Goal: Use online tool/utility: Utilize a website feature to perform a specific function

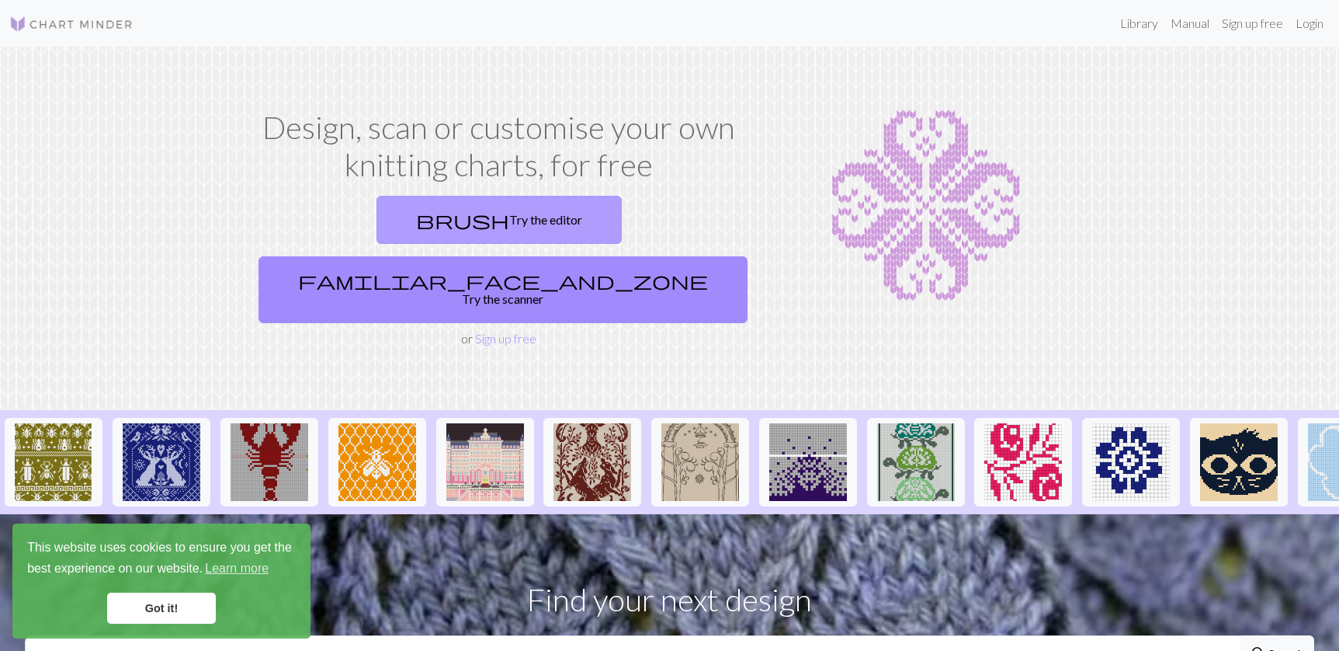
click at [425, 220] on link "brush Try the editor" at bounding box center [499, 220] width 245 height 48
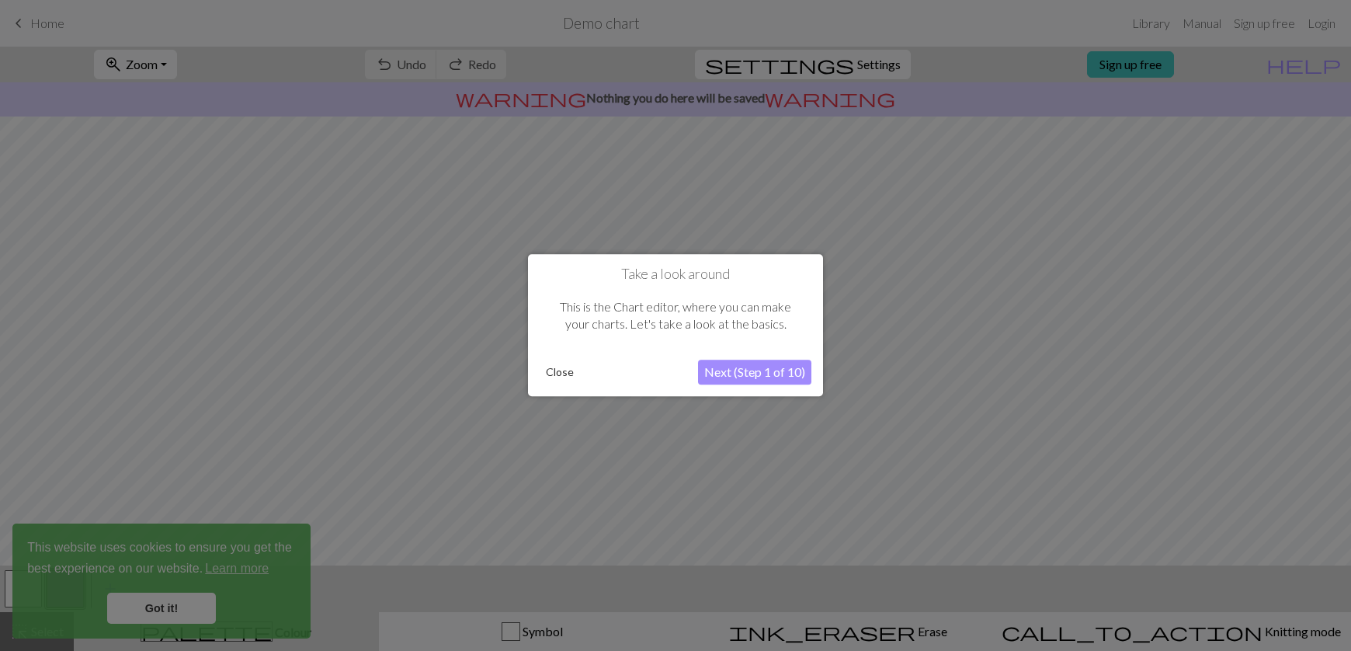
click at [710, 365] on button "Next (Step 1 of 10)" at bounding box center [754, 372] width 113 height 25
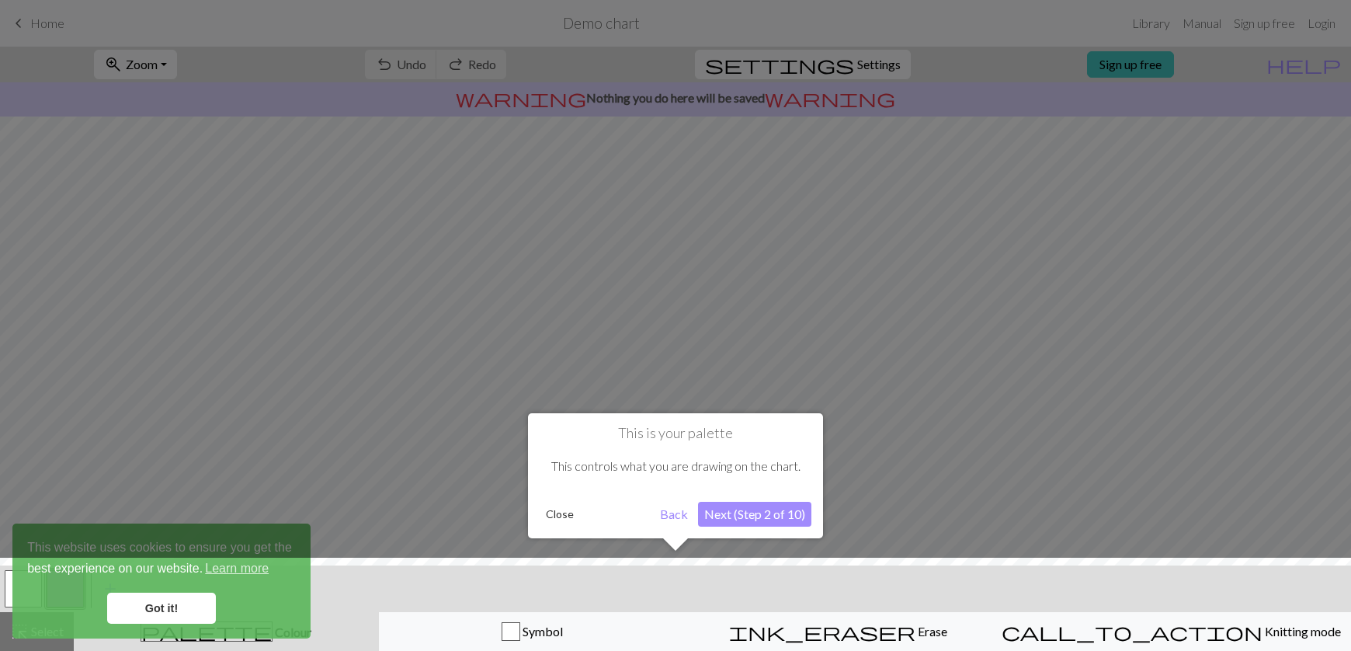
click at [749, 502] on button "Next (Step 2 of 10)" at bounding box center [754, 514] width 113 height 25
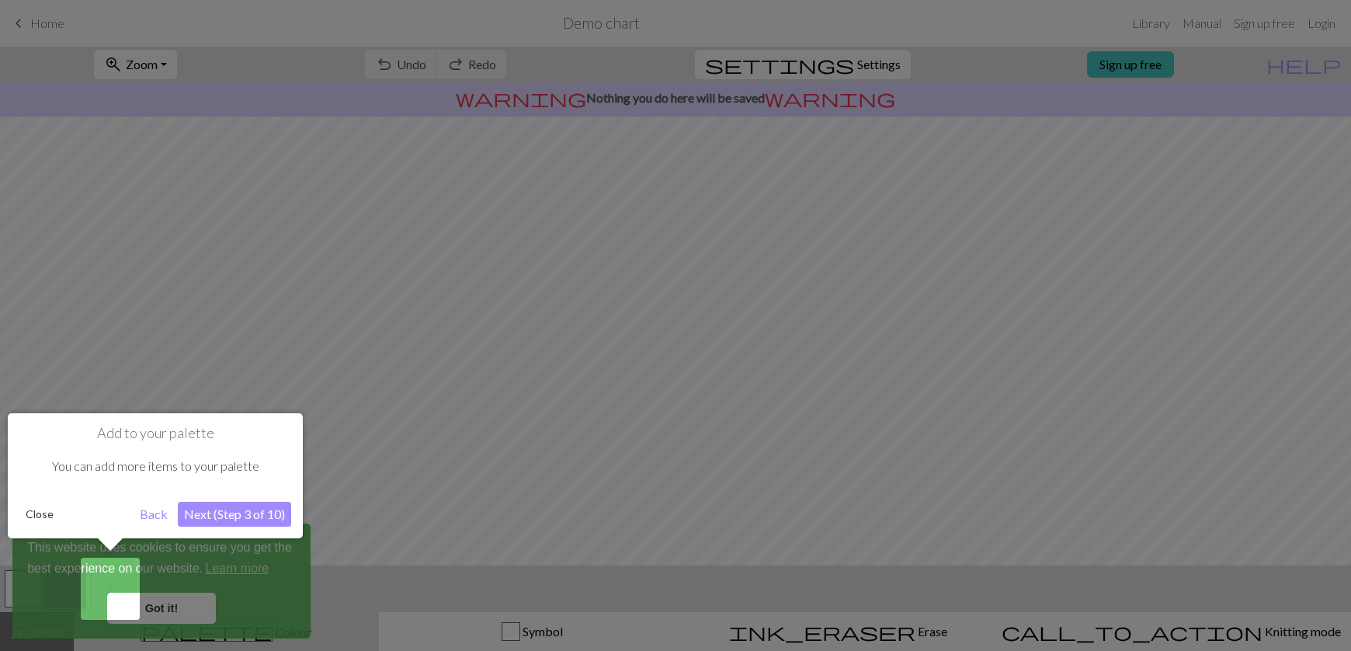
click at [220, 521] on button "Next (Step 3 of 10)" at bounding box center [234, 514] width 113 height 25
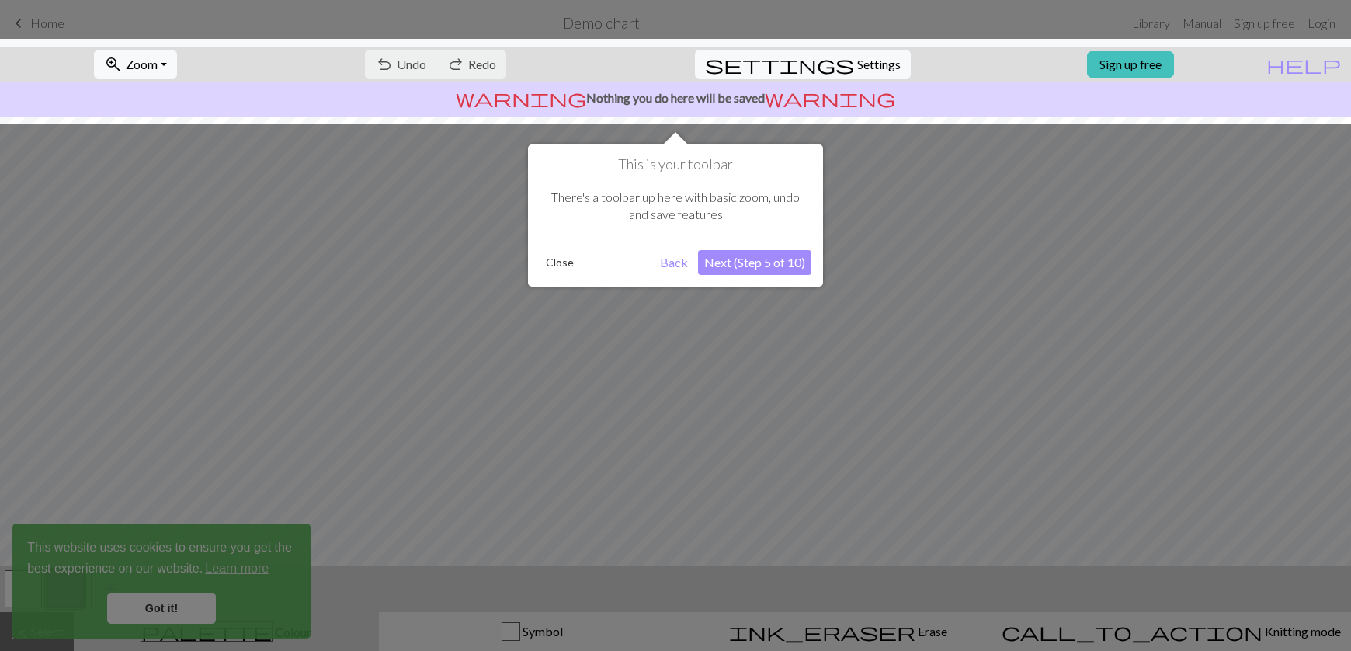
click at [724, 252] on button "Next (Step 5 of 10)" at bounding box center [754, 262] width 113 height 25
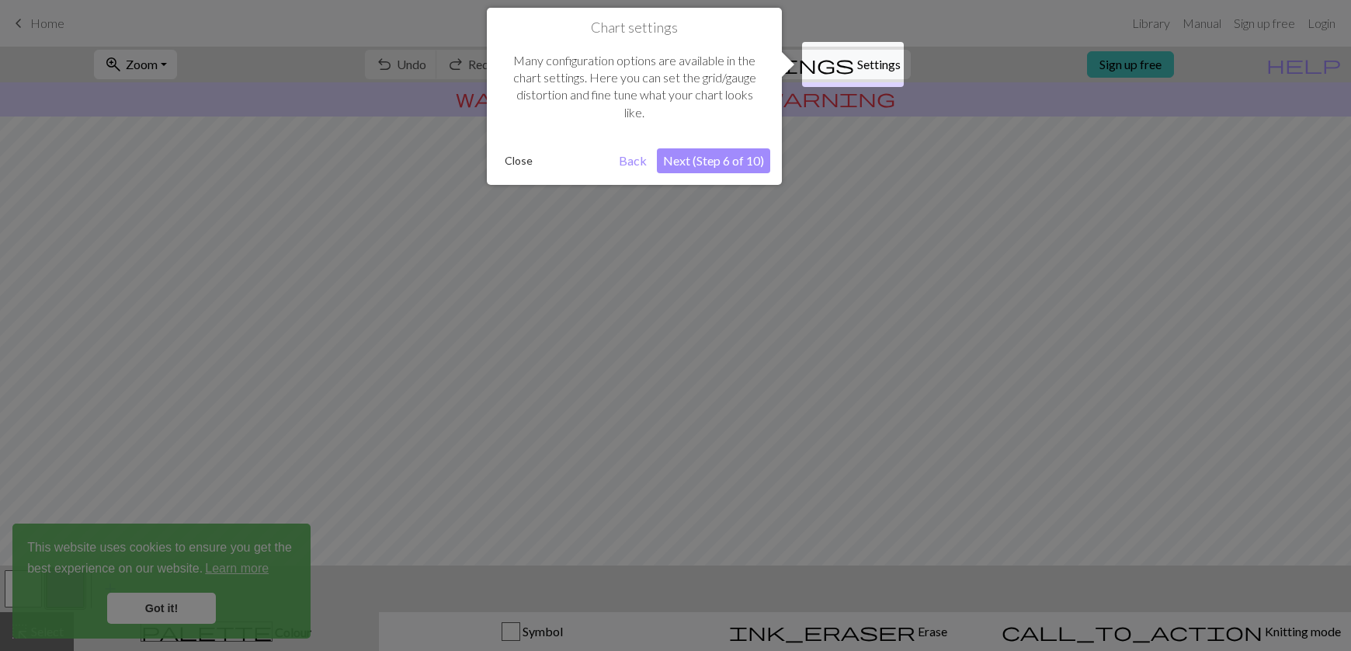
click at [717, 168] on button "Next (Step 6 of 10)" at bounding box center [713, 160] width 113 height 25
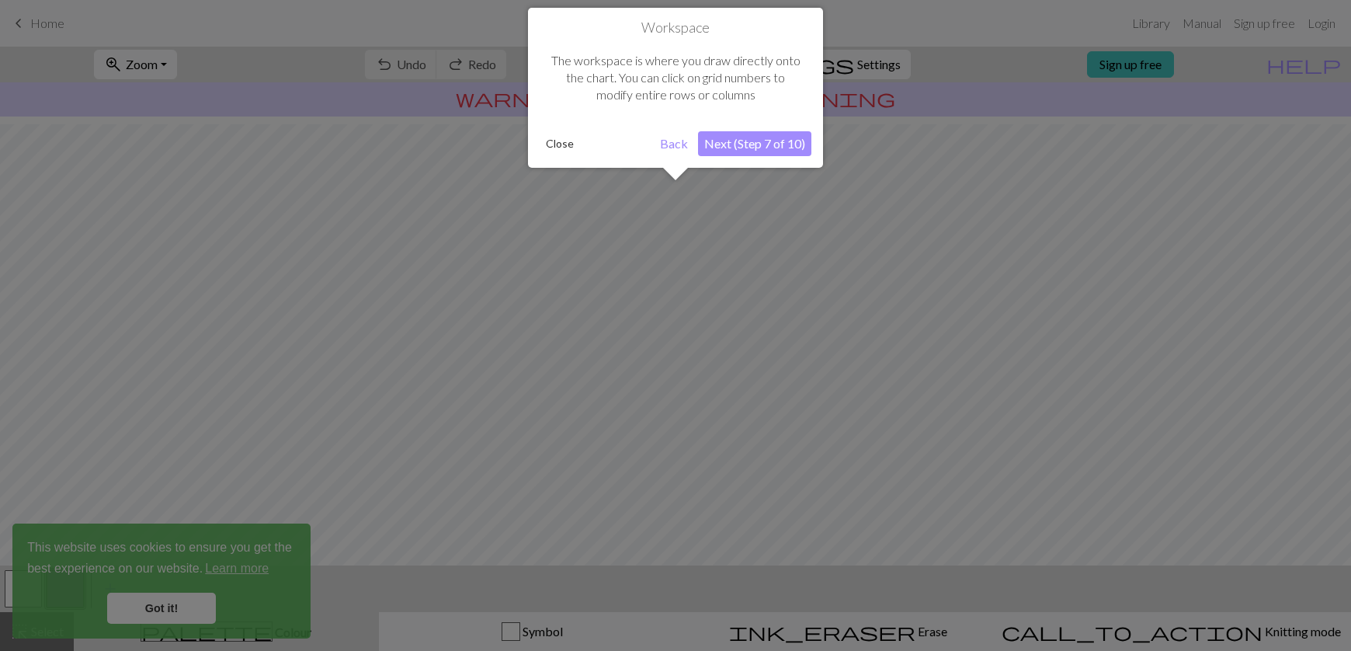
scroll to position [93, 0]
click at [744, 151] on button "Next (Step 7 of 10)" at bounding box center [754, 143] width 113 height 25
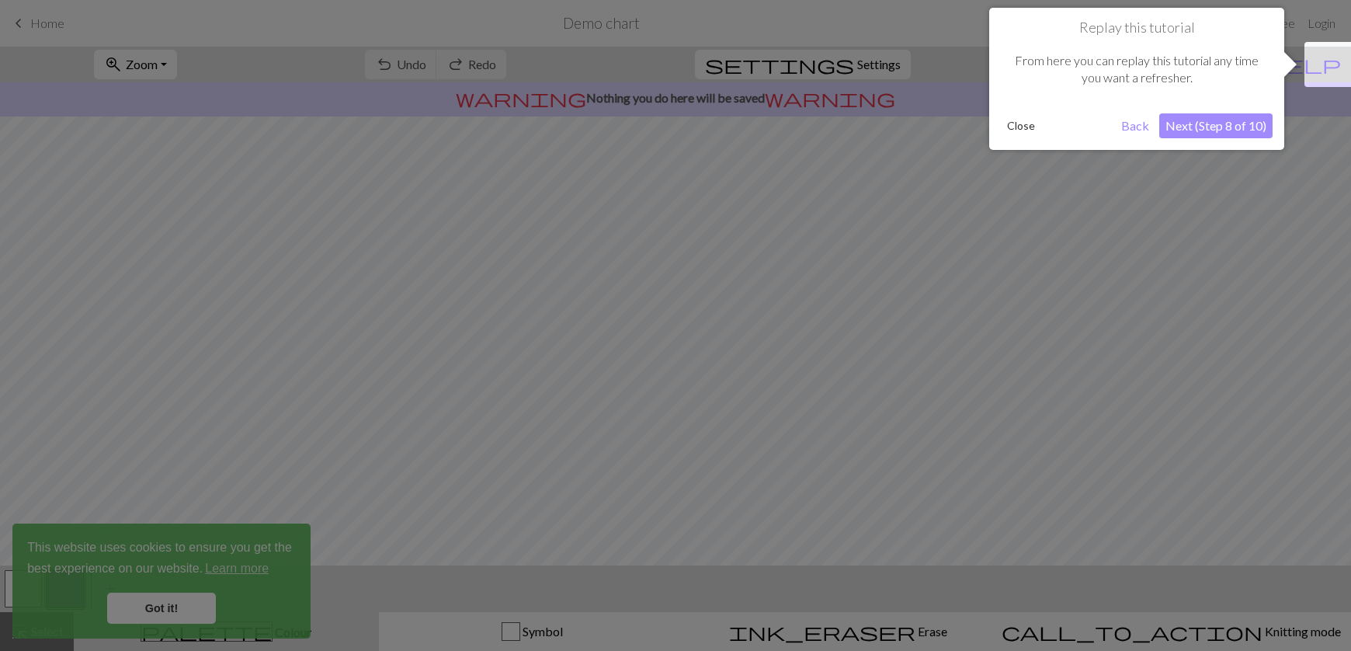
click at [1213, 122] on button "Next (Step 8 of 10)" at bounding box center [1215, 125] width 113 height 25
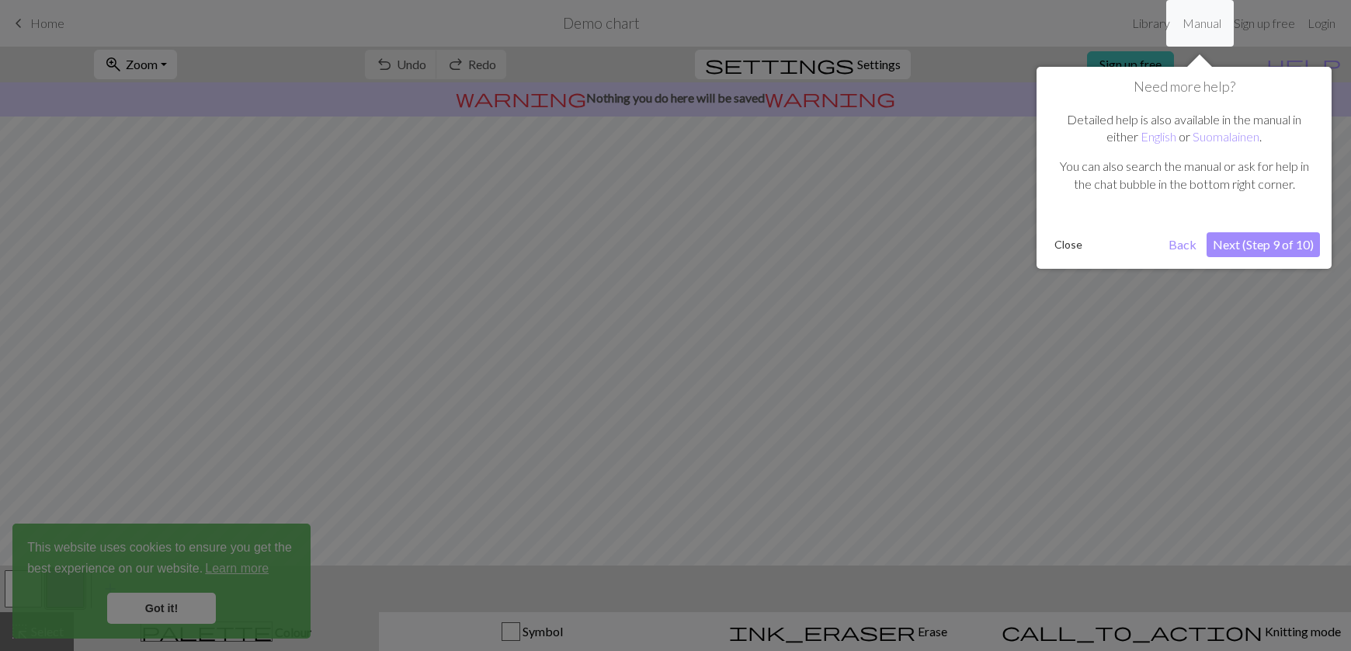
click at [1228, 236] on button "Next (Step 9 of 10)" at bounding box center [1262, 244] width 113 height 25
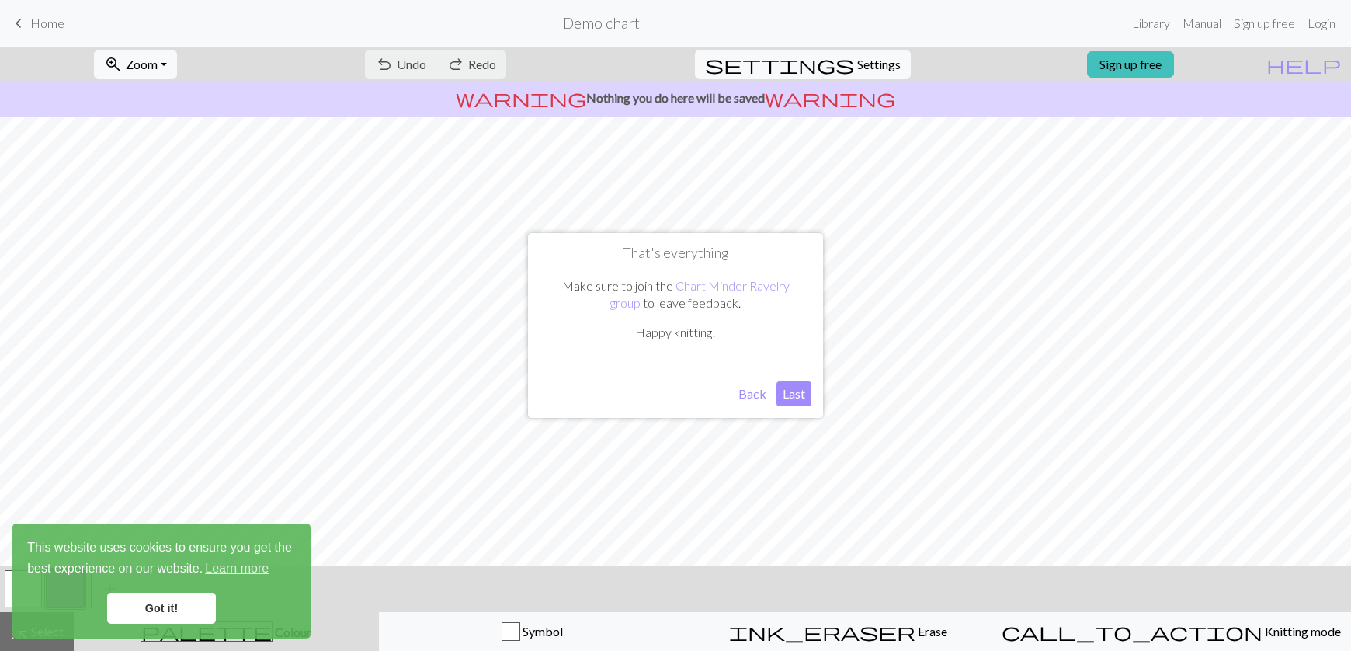
click at [787, 395] on button "Last" at bounding box center [793, 393] width 35 height 25
click at [178, 605] on link "Got it!" at bounding box center [161, 607] width 109 height 31
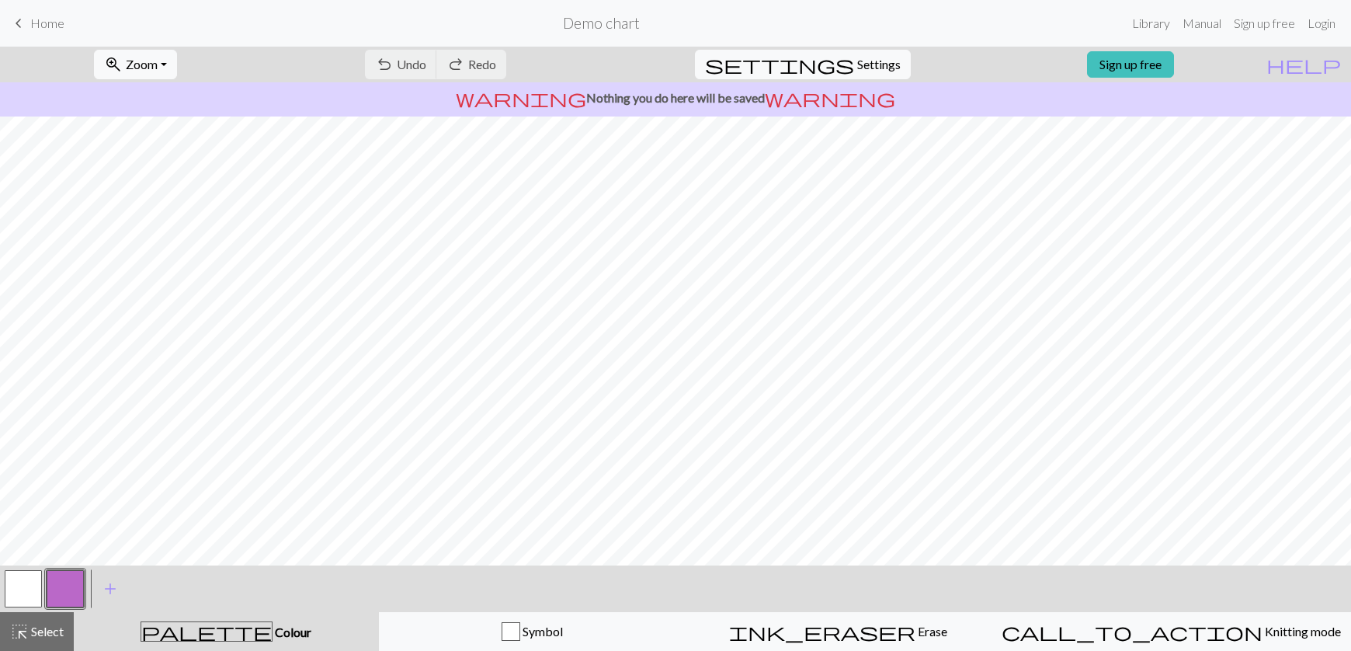
scroll to position [130, 0]
click at [394, 65] on span "undo" at bounding box center [384, 65] width 19 height 22
click at [857, 63] on span "Settings" at bounding box center [878, 64] width 43 height 19
select select "aran"
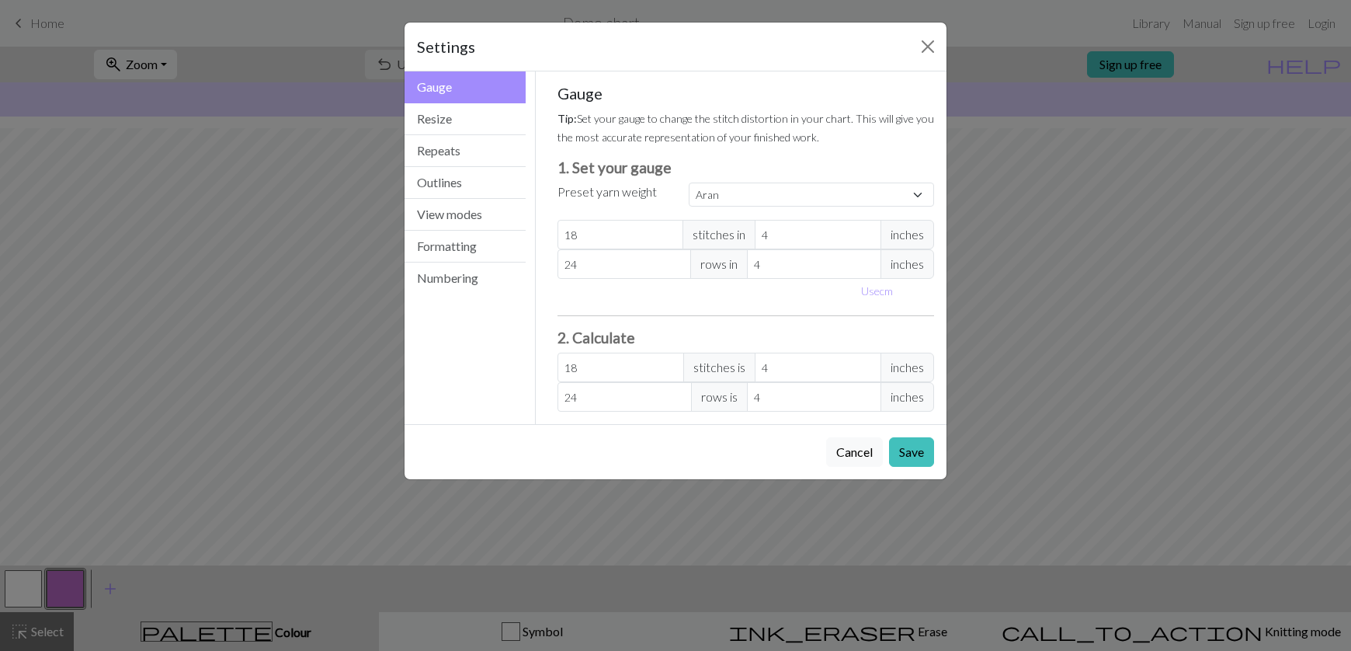
click at [912, 57] on div "Settings" at bounding box center [675, 47] width 542 height 49
click at [928, 48] on button "Close" at bounding box center [927, 46] width 25 height 25
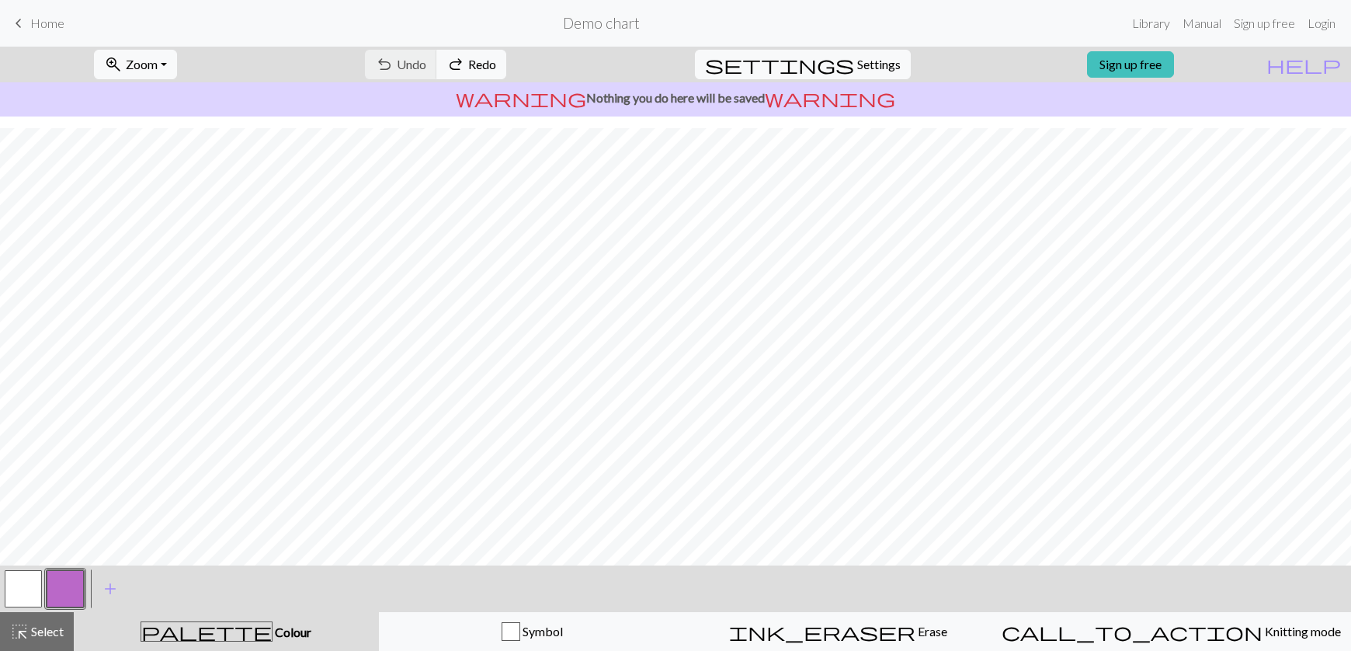
click at [26, 23] on span "keyboard_arrow_left" at bounding box center [18, 23] width 19 height 22
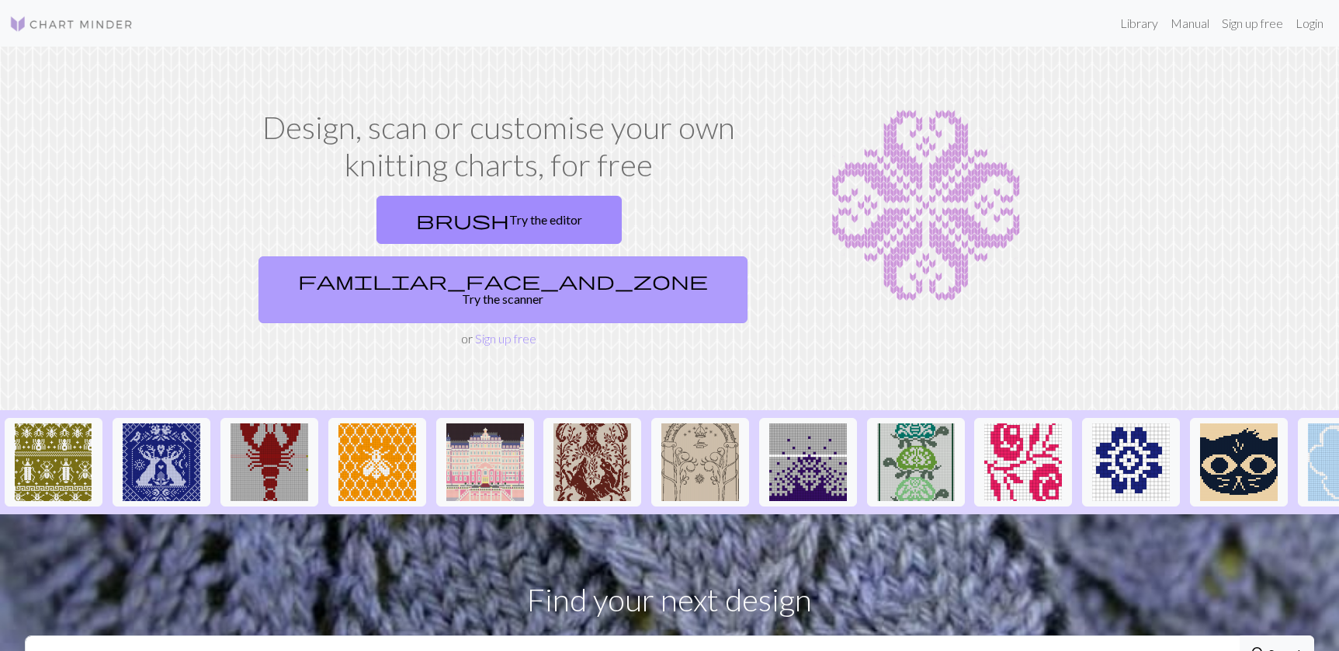
click at [571, 269] on span "familiar_face_and_zone" at bounding box center [503, 280] width 410 height 22
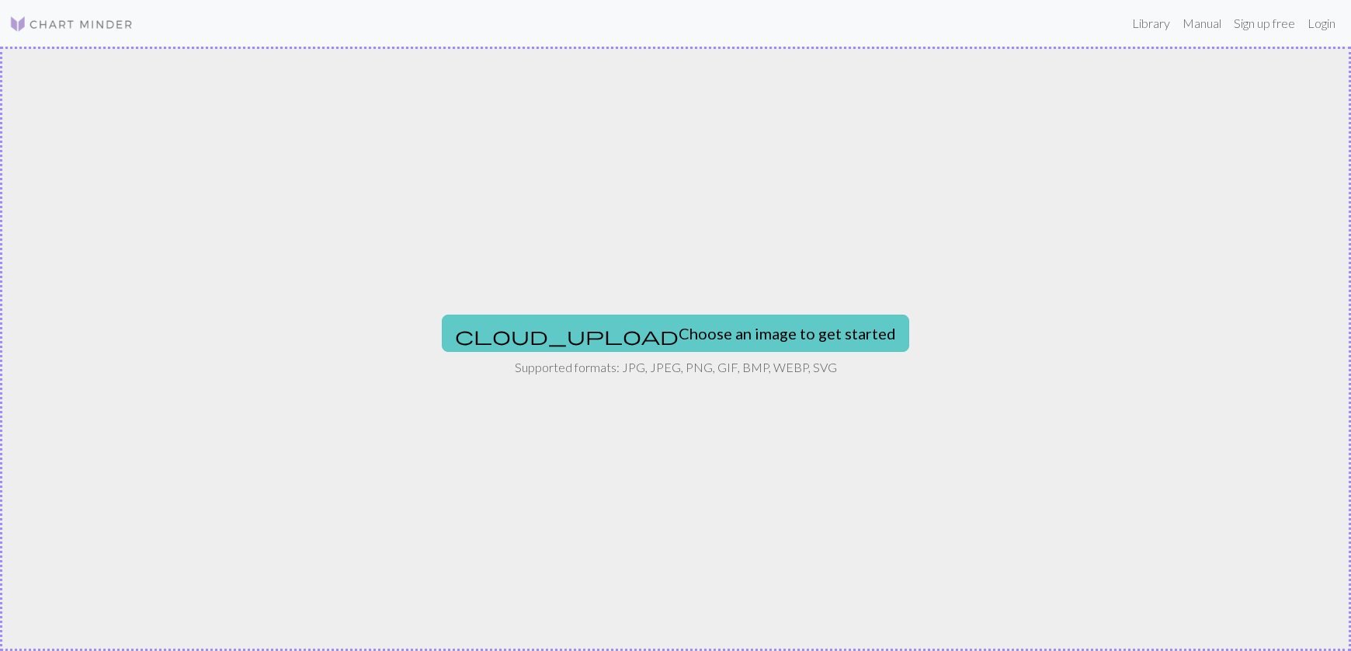
click at [673, 325] on button "cloud_upload Choose an image to get started" at bounding box center [675, 332] width 467 height 37
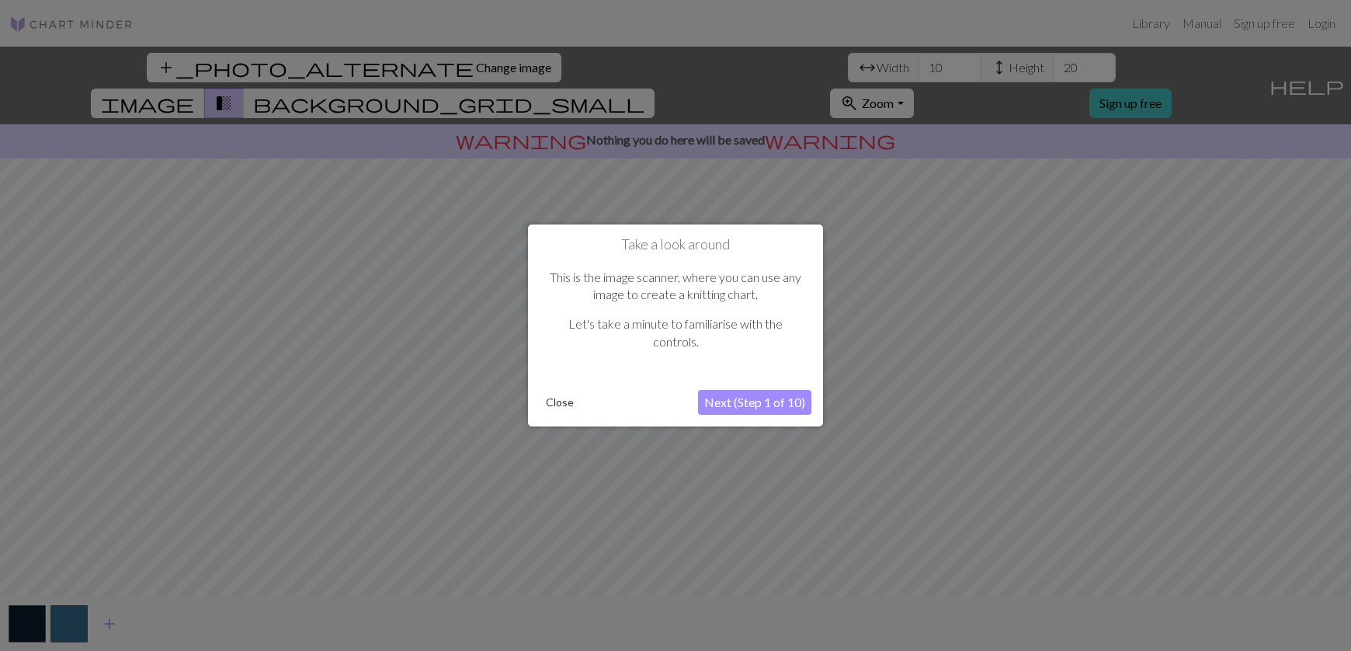
click at [771, 390] on button "Next (Step 1 of 10)" at bounding box center [754, 402] width 113 height 25
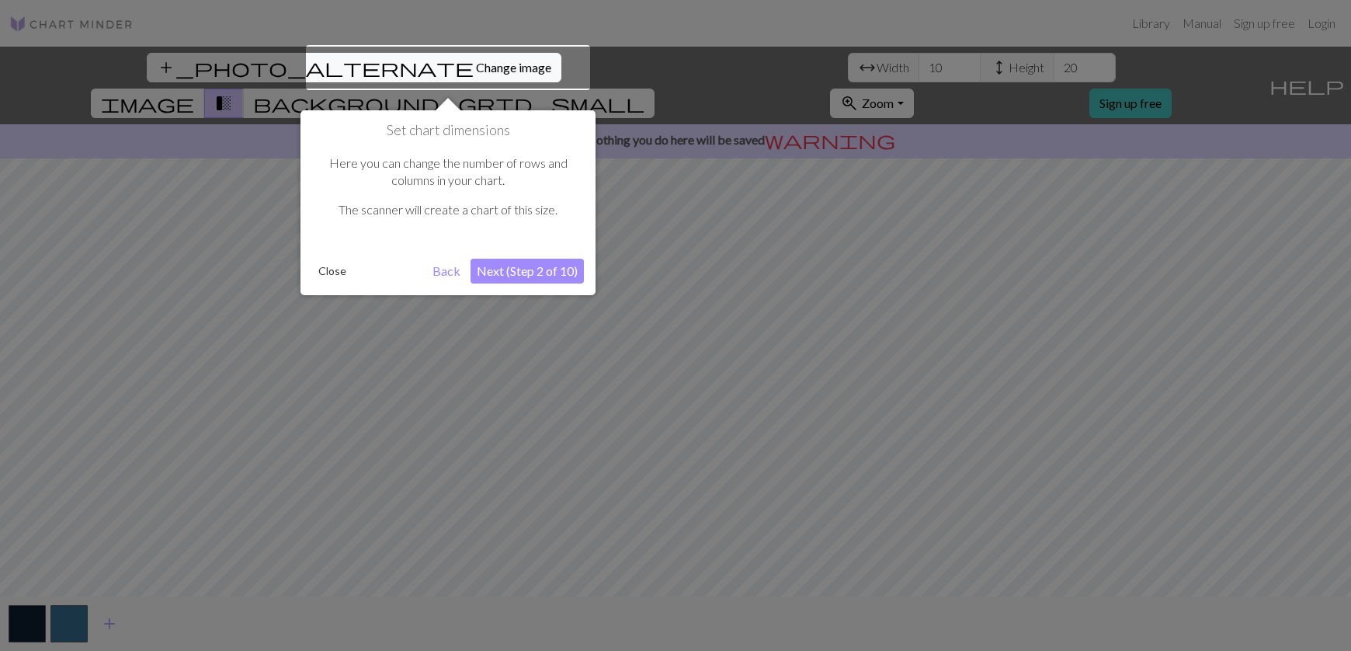
click at [528, 276] on button "Next (Step 2 of 10)" at bounding box center [526, 271] width 113 height 25
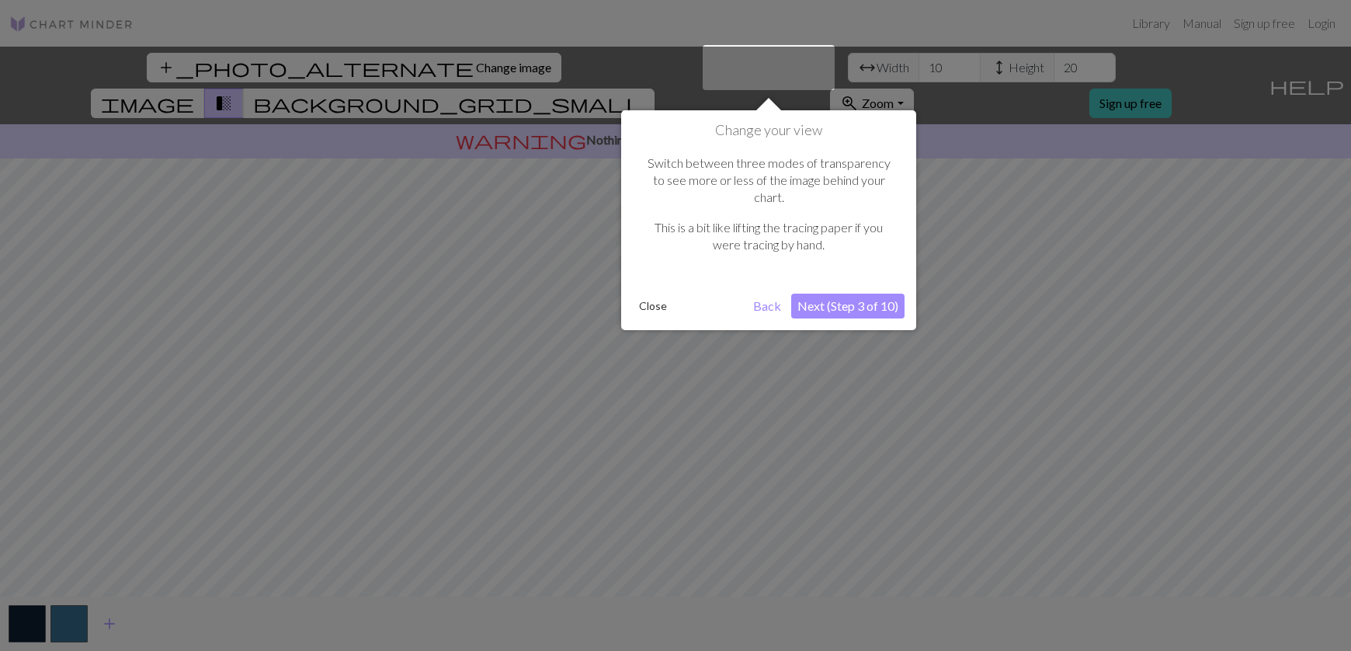
click at [855, 293] on button "Next (Step 3 of 10)" at bounding box center [847, 305] width 113 height 25
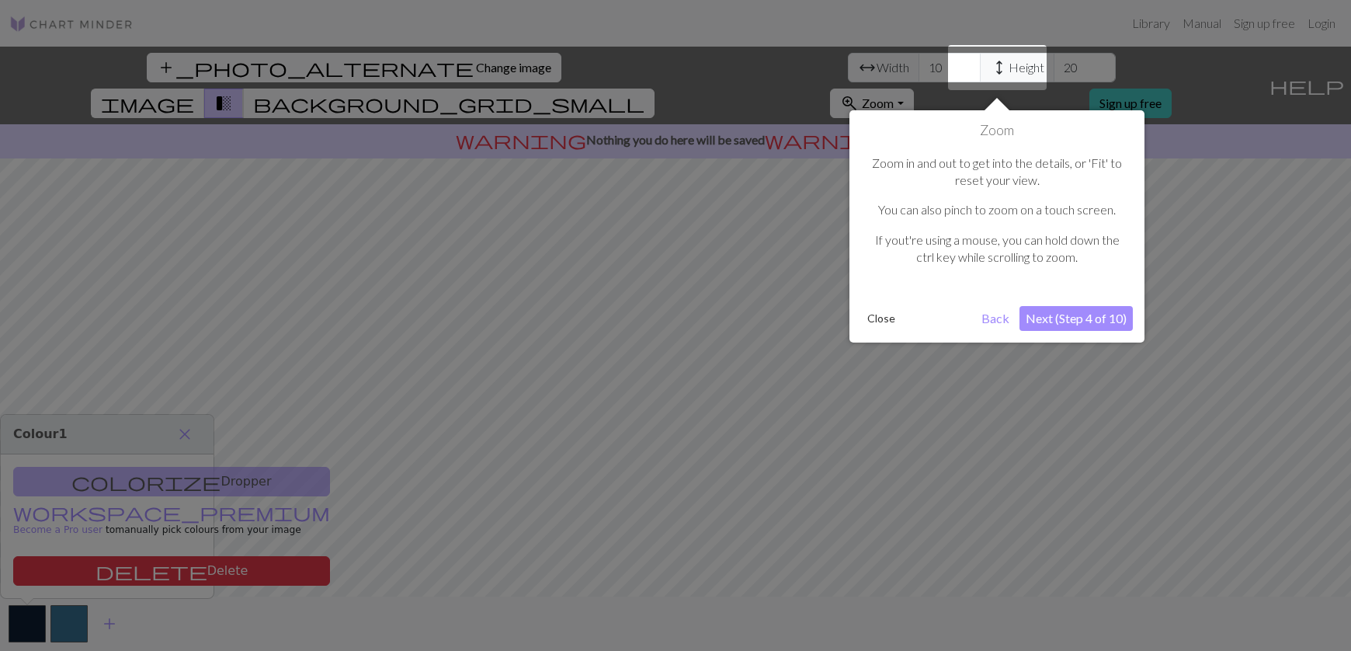
click at [1084, 314] on button "Next (Step 4 of 10)" at bounding box center [1075, 318] width 113 height 25
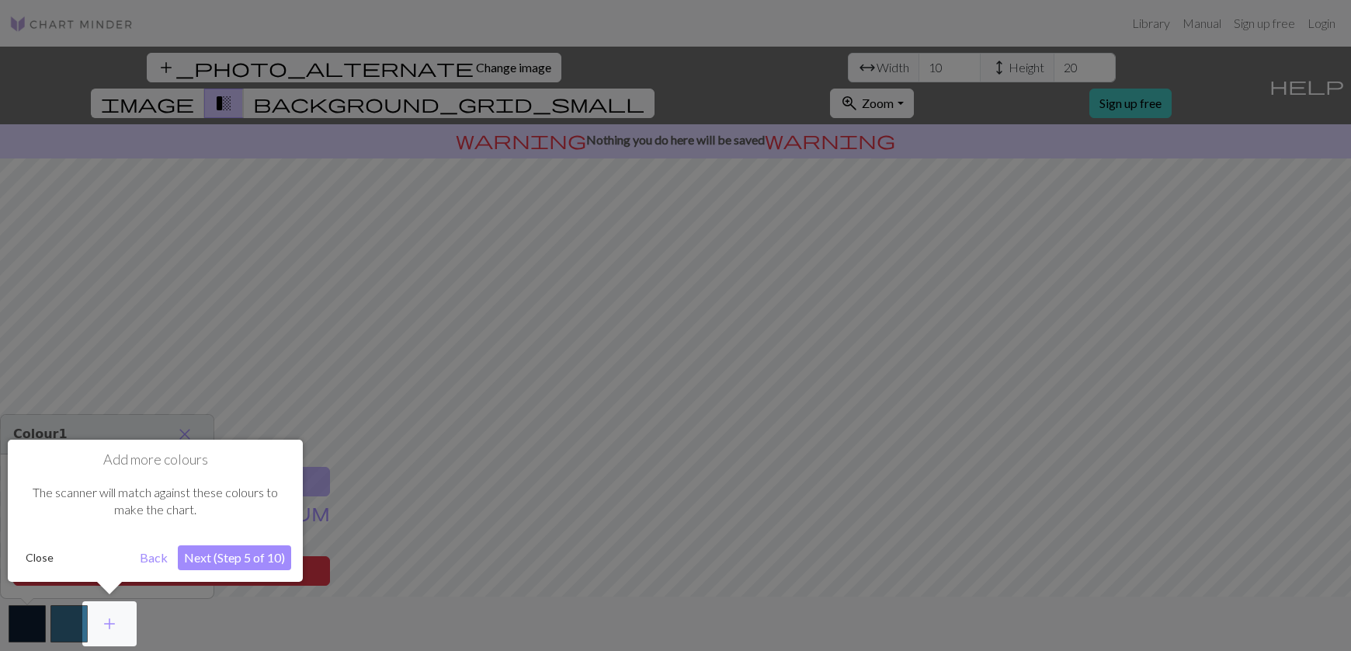
click at [260, 546] on button "Next (Step 5 of 10)" at bounding box center [234, 557] width 113 height 25
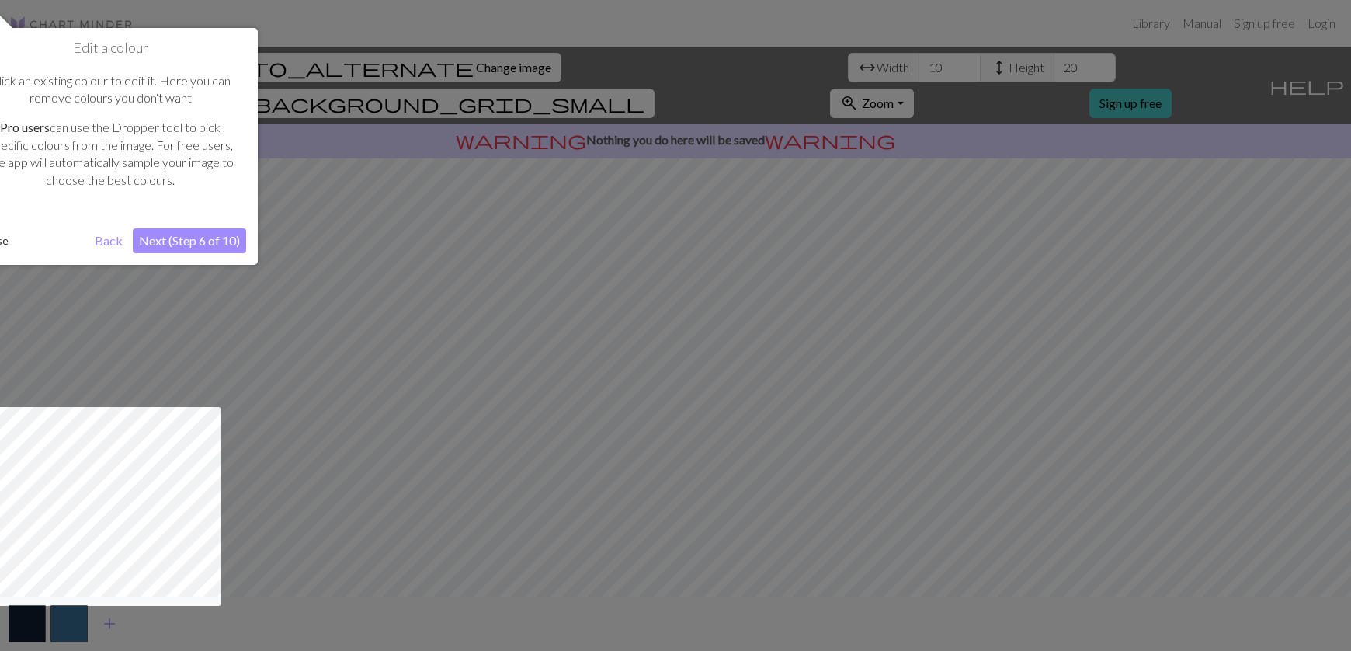
click at [239, 242] on button "Next (Step 6 of 10)" at bounding box center [189, 240] width 113 height 25
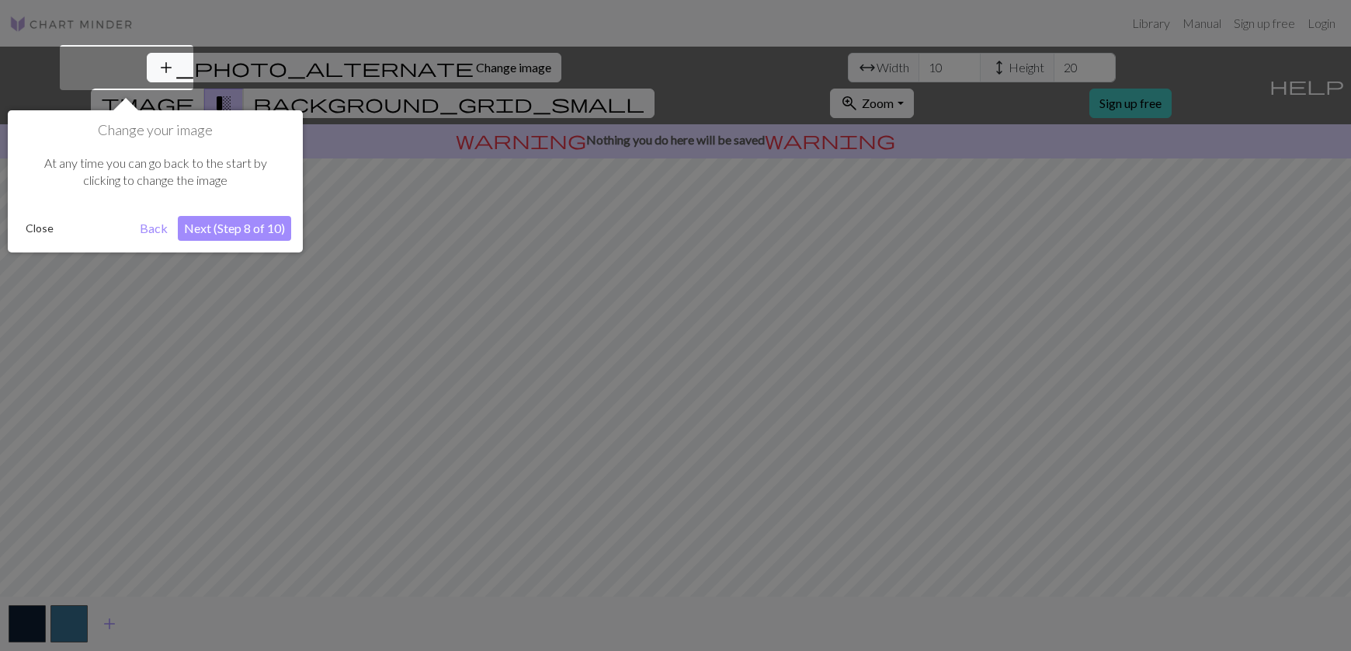
click at [245, 216] on button "Next (Step 8 of 10)" at bounding box center [234, 228] width 113 height 25
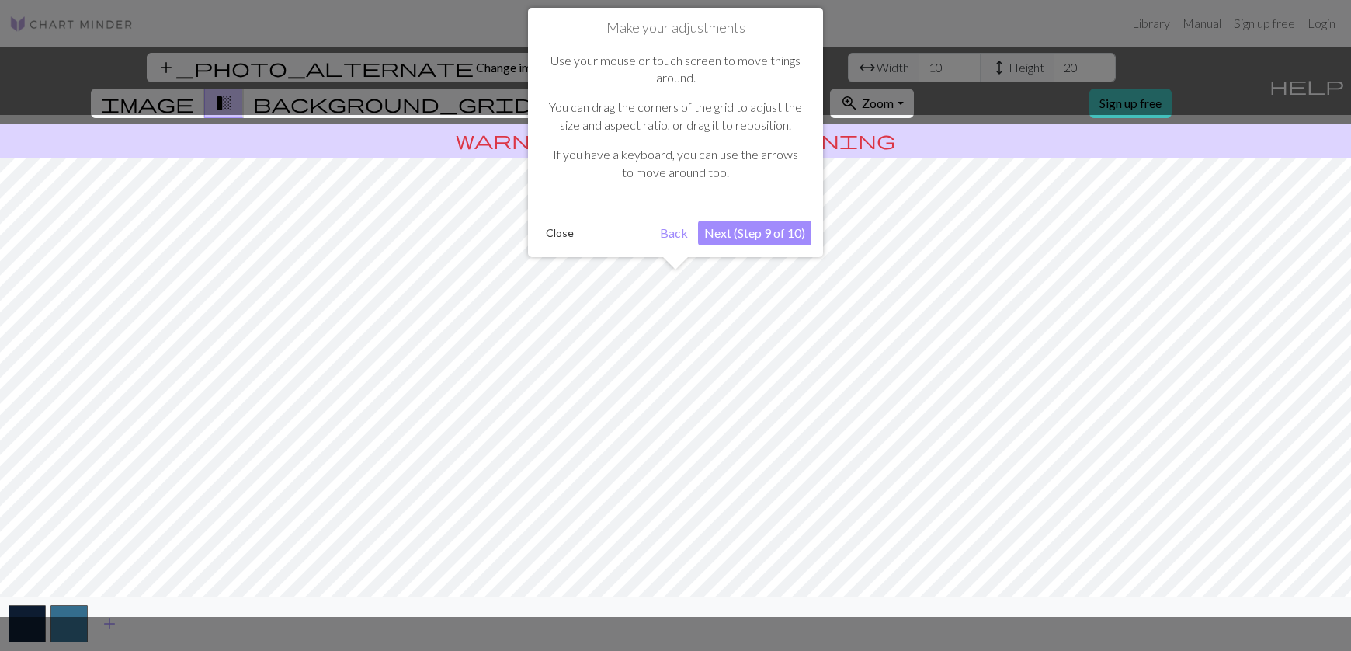
click at [769, 228] on button "Next (Step 9 of 10)" at bounding box center [754, 232] width 113 height 25
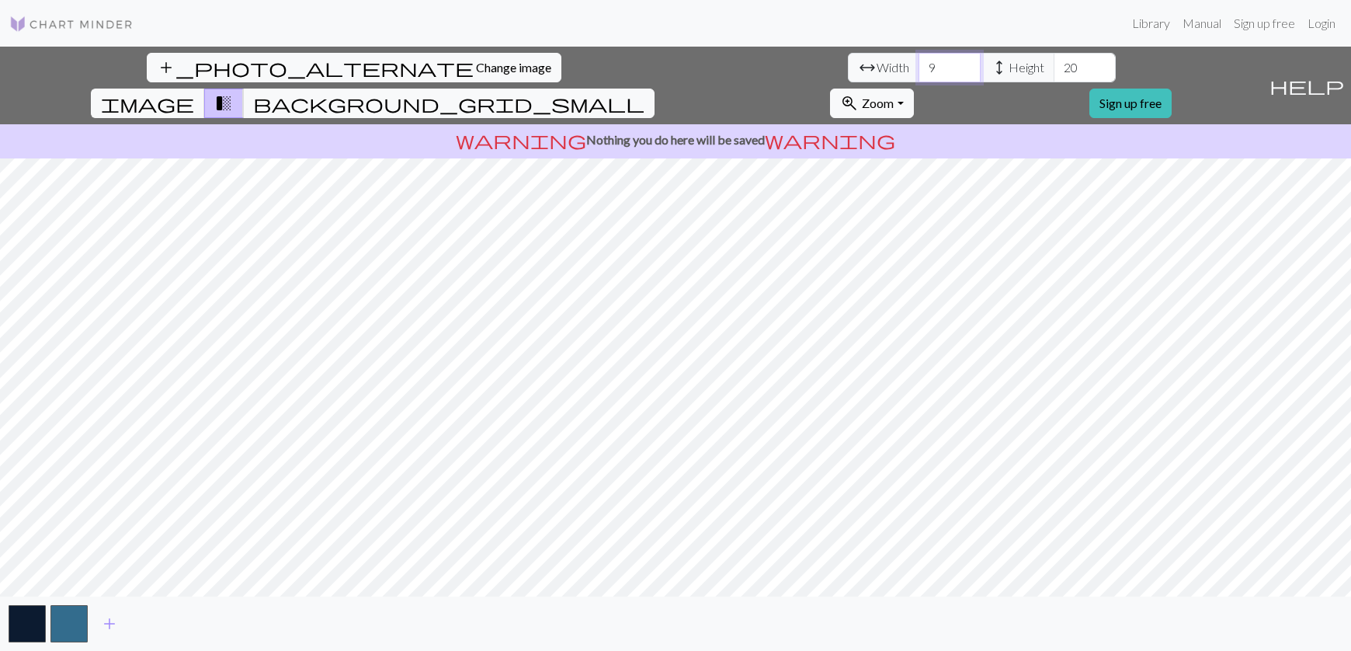
click at [918, 74] on input "9" at bounding box center [949, 68] width 62 height 30
click at [918, 74] on input "8" at bounding box center [949, 68] width 62 height 30
click at [918, 74] on input "7" at bounding box center [949, 68] width 62 height 30
click at [918, 74] on input "6" at bounding box center [949, 68] width 62 height 30
click at [918, 74] on input "5" at bounding box center [949, 68] width 62 height 30
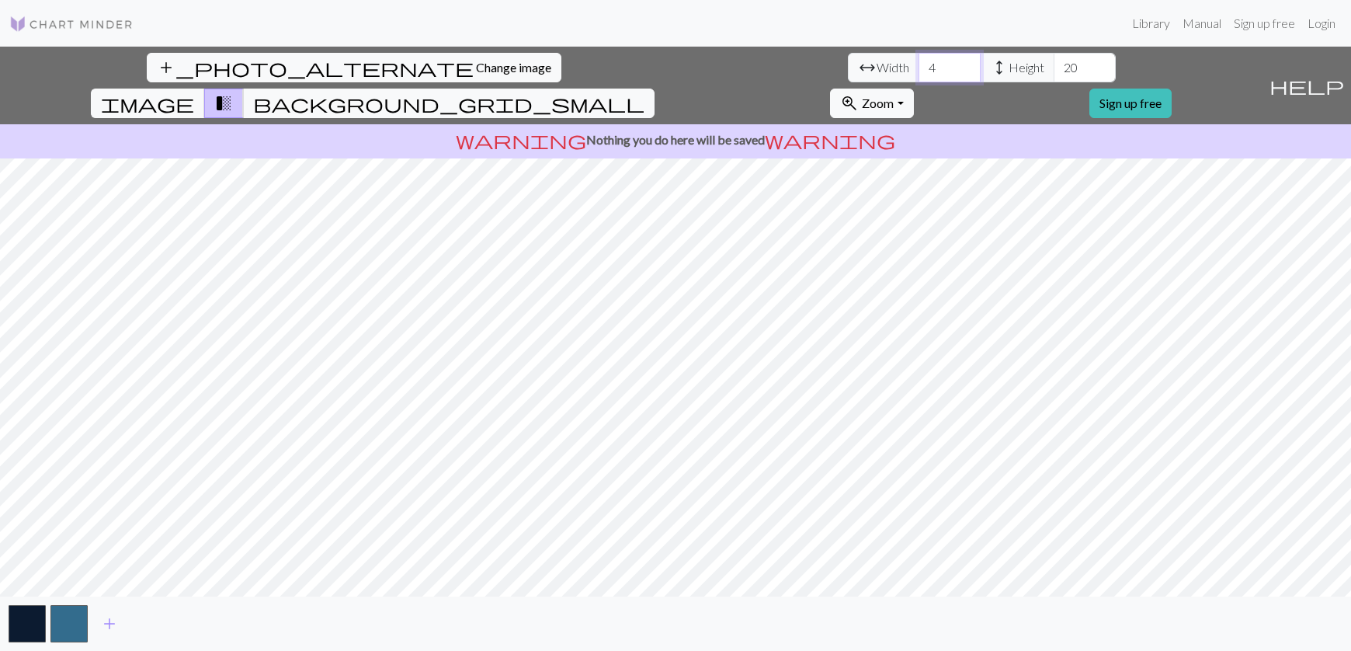
click at [918, 74] on input "4" at bounding box center [949, 68] width 62 height 30
click at [918, 74] on input "3" at bounding box center [949, 68] width 62 height 30
click at [918, 64] on input "4" at bounding box center [949, 68] width 62 height 30
click at [918, 64] on input "5" at bounding box center [949, 68] width 62 height 30
click at [918, 64] on input "6" at bounding box center [949, 68] width 62 height 30
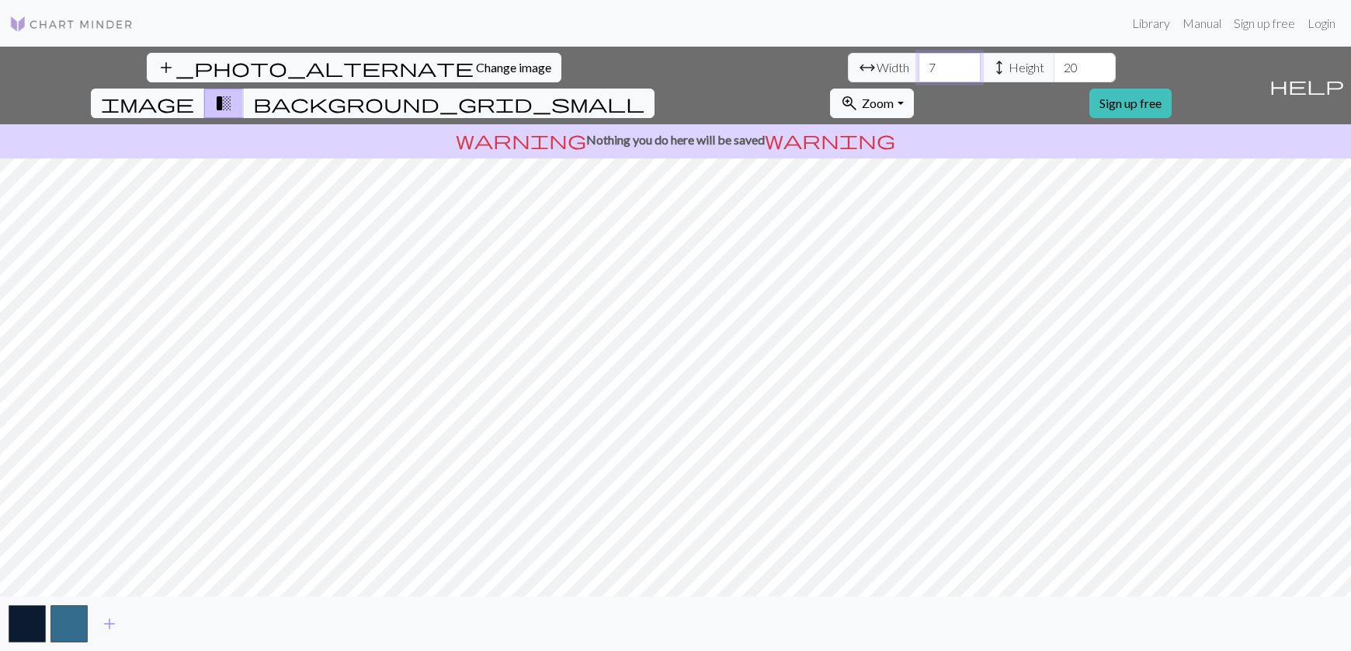
click at [918, 64] on input "7" at bounding box center [949, 68] width 62 height 30
click at [918, 64] on input "8" at bounding box center [949, 68] width 62 height 30
click at [918, 64] on input "9" at bounding box center [949, 68] width 62 height 30
click at [918, 64] on input "10" at bounding box center [949, 68] width 62 height 30
click at [918, 64] on input "11" at bounding box center [949, 68] width 62 height 30
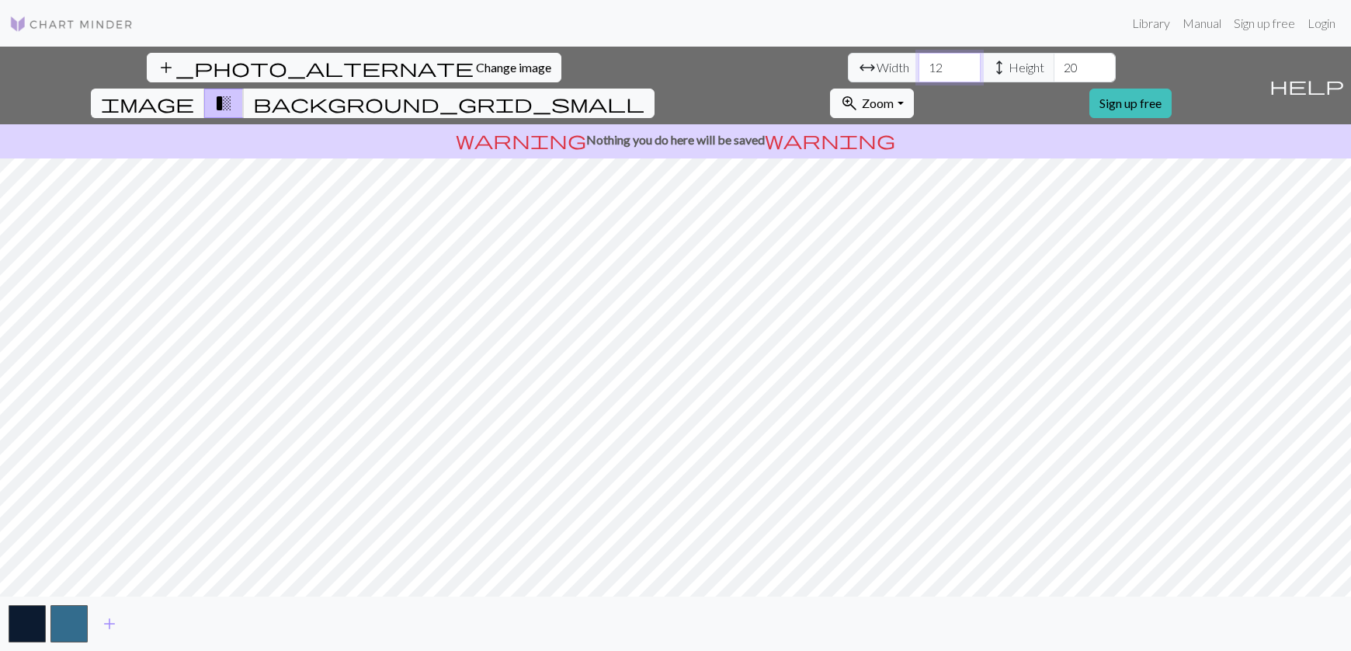
click at [918, 64] on input "12" at bounding box center [949, 68] width 62 height 30
click at [918, 64] on input "13" at bounding box center [949, 68] width 62 height 30
click at [918, 64] on input "14" at bounding box center [949, 68] width 62 height 30
click at [918, 64] on input "15" at bounding box center [949, 68] width 62 height 30
click at [918, 64] on input "16" at bounding box center [949, 68] width 62 height 30
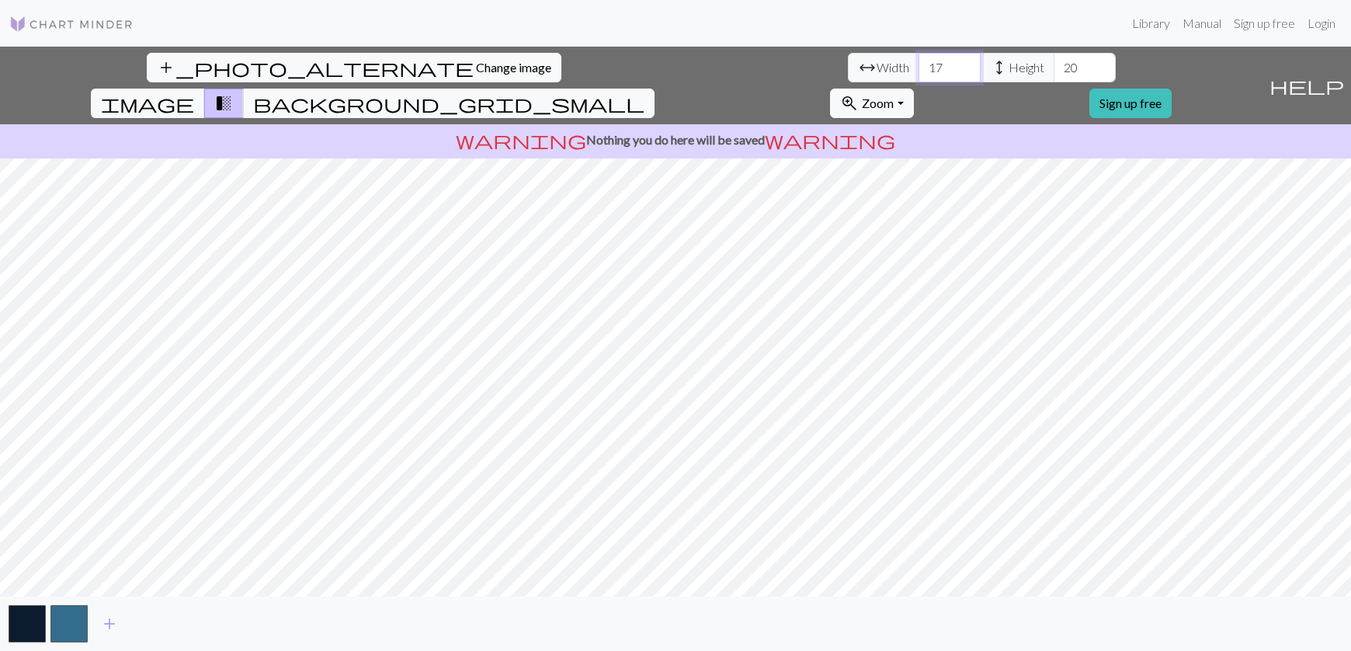
click at [918, 64] on input "17" at bounding box center [949, 68] width 62 height 30
click at [918, 64] on input "18" at bounding box center [949, 68] width 62 height 30
click at [918, 64] on input "19" at bounding box center [949, 68] width 62 height 30
type input "20"
click at [918, 64] on input "20" at bounding box center [949, 68] width 62 height 30
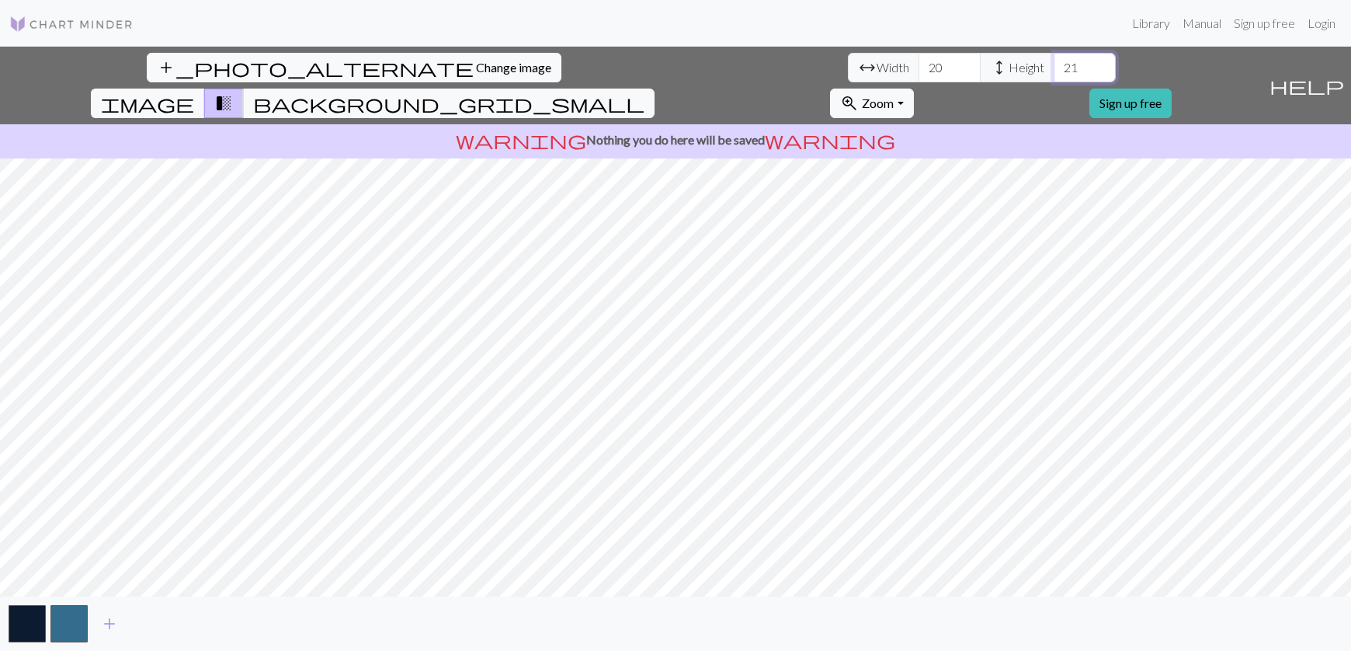
click at [1053, 66] on input "21" at bounding box center [1084, 68] width 62 height 30
click at [1053, 66] on input "22" at bounding box center [1084, 68] width 62 height 30
click at [1053, 66] on input "23" at bounding box center [1084, 68] width 62 height 30
click at [1053, 66] on input "24" at bounding box center [1084, 68] width 62 height 30
click at [1053, 66] on input "25" at bounding box center [1084, 68] width 62 height 30
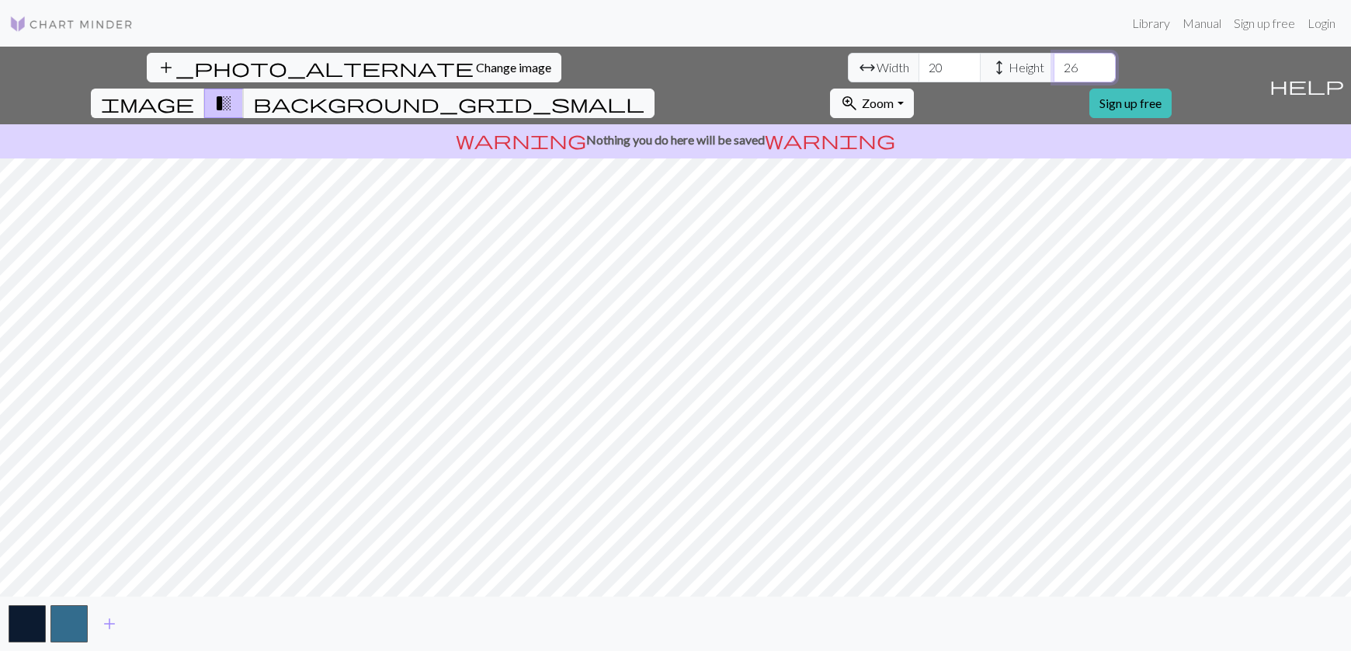
click at [1053, 66] on input "26" at bounding box center [1084, 68] width 62 height 30
click at [1053, 66] on input "27" at bounding box center [1084, 68] width 62 height 30
click at [1053, 66] on input "28" at bounding box center [1084, 68] width 62 height 30
click at [1053, 66] on input "29" at bounding box center [1084, 68] width 62 height 30
click at [1053, 66] on input "30" at bounding box center [1084, 68] width 62 height 30
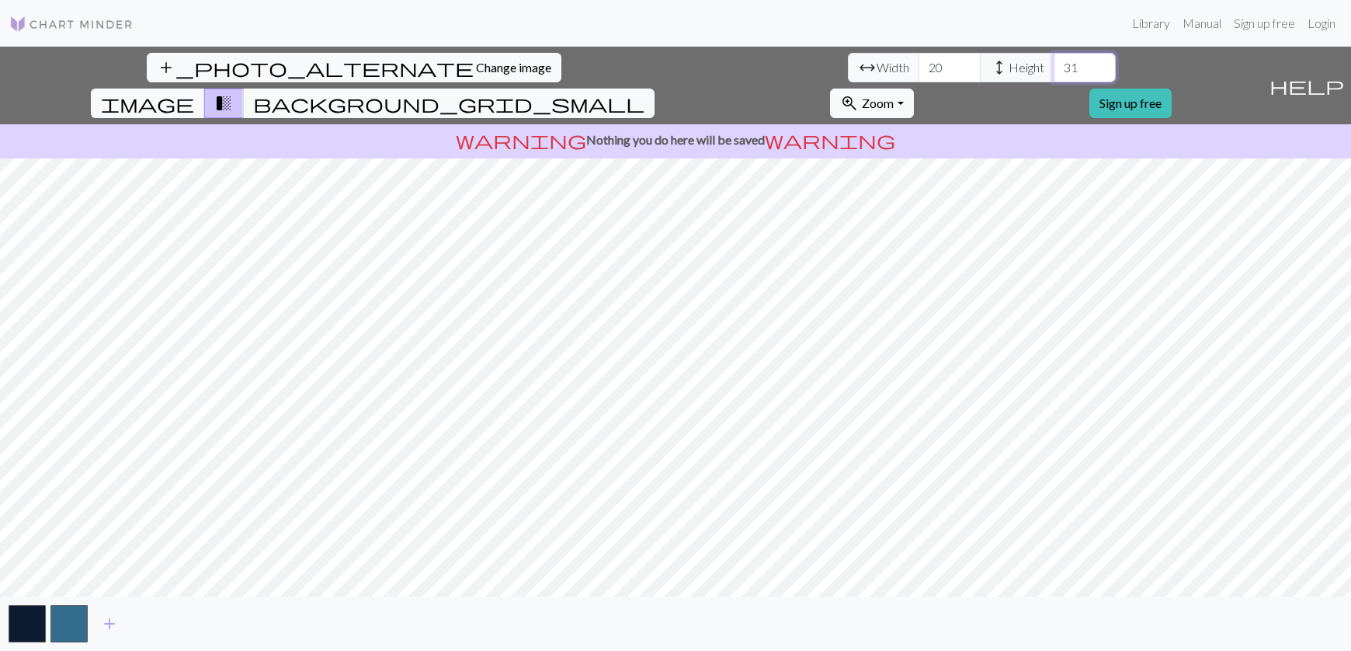
click at [1053, 66] on input "31" at bounding box center [1084, 68] width 62 height 30
click at [1053, 66] on input "32" at bounding box center [1084, 68] width 62 height 30
click at [1053, 66] on input "33" at bounding box center [1084, 68] width 62 height 30
click at [1053, 66] on input "34" at bounding box center [1084, 68] width 62 height 30
click at [1053, 66] on input "35" at bounding box center [1084, 68] width 62 height 30
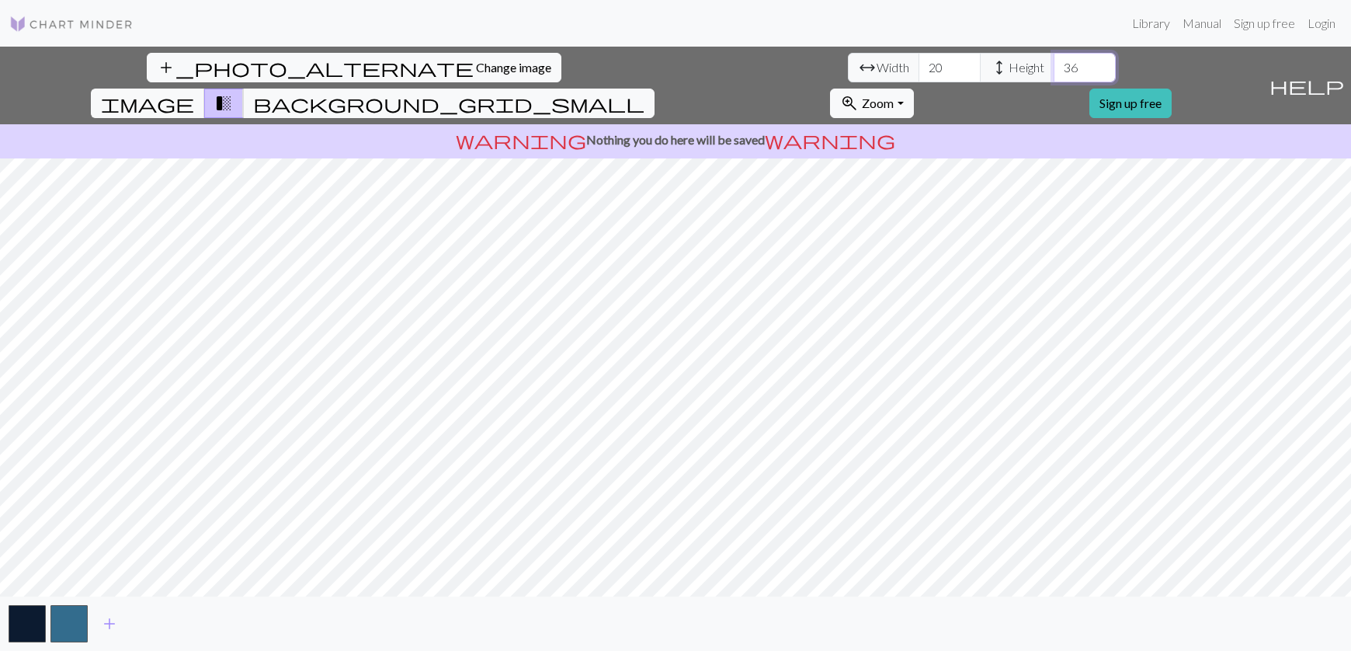
click at [1053, 66] on input "36" at bounding box center [1084, 68] width 62 height 30
click at [1053, 66] on input "37" at bounding box center [1084, 68] width 62 height 30
click at [1053, 65] on input "38" at bounding box center [1084, 68] width 62 height 30
type input "39"
click at [1053, 65] on input "39" at bounding box center [1084, 68] width 62 height 30
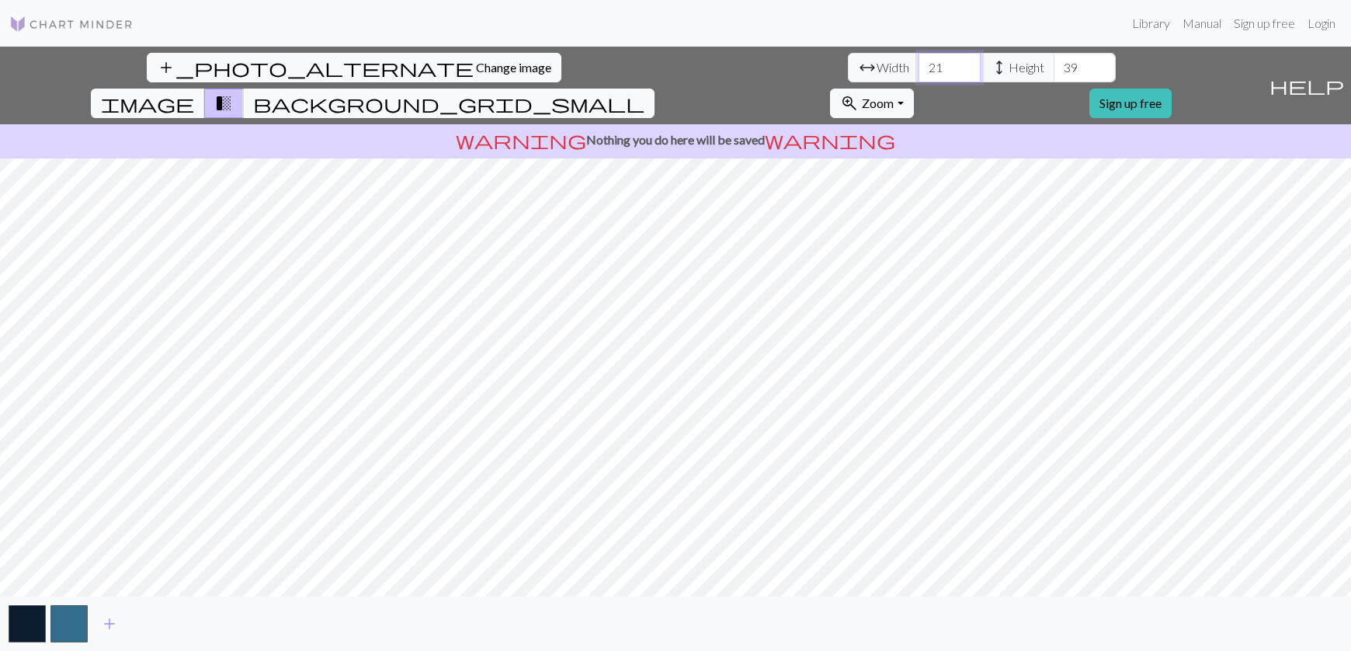
click at [918, 67] on input "21" at bounding box center [949, 68] width 62 height 30
click at [918, 67] on input "22" at bounding box center [949, 68] width 62 height 30
click at [918, 67] on input "23" at bounding box center [949, 68] width 62 height 30
click at [918, 67] on input "24" at bounding box center [949, 68] width 62 height 30
click at [918, 67] on input "25" at bounding box center [949, 68] width 62 height 30
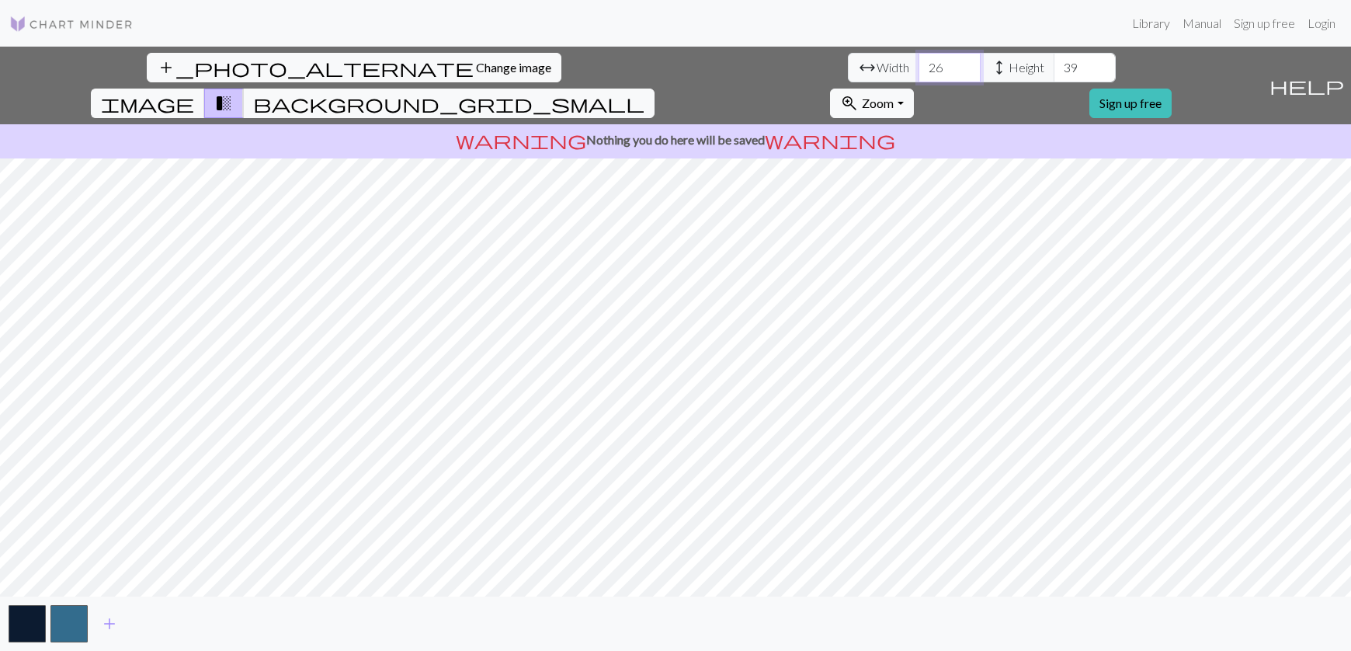
click at [918, 67] on input "26" at bounding box center [949, 68] width 62 height 30
click at [918, 67] on input "27" at bounding box center [949, 68] width 62 height 30
click at [918, 67] on input "28" at bounding box center [949, 68] width 62 height 30
click at [918, 67] on input "29" at bounding box center [949, 68] width 62 height 30
click at [918, 67] on input "30" at bounding box center [949, 68] width 62 height 30
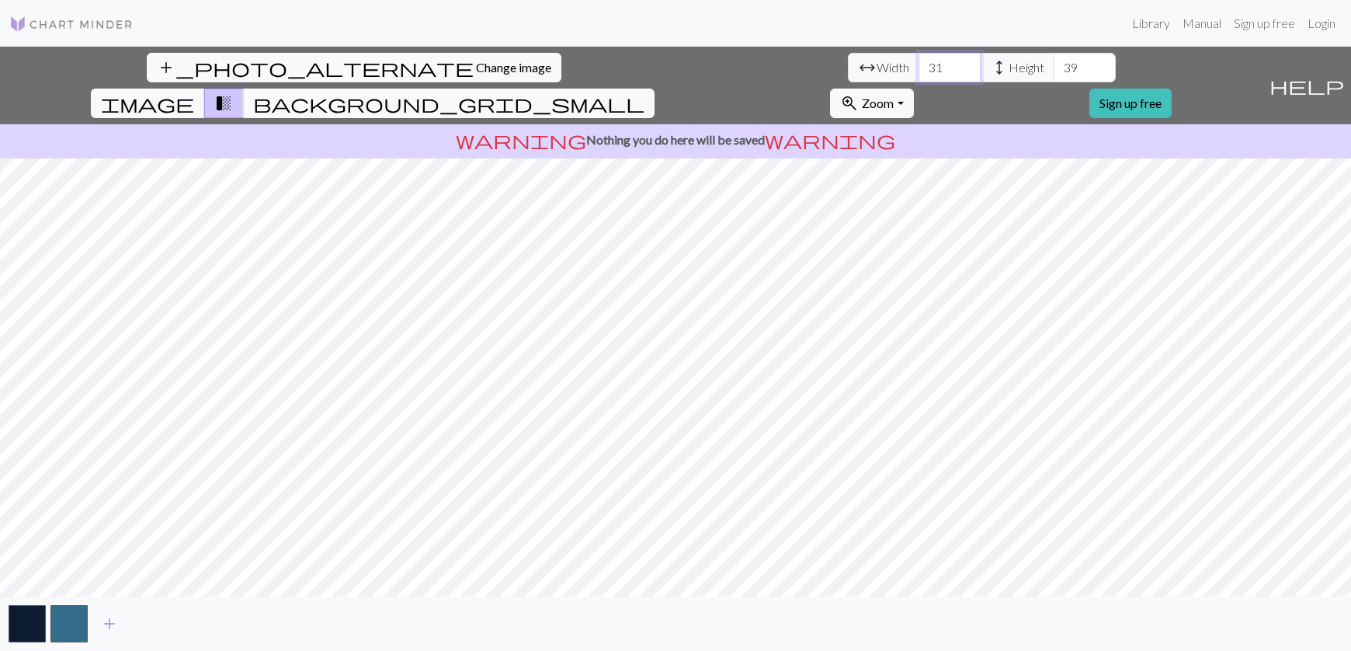
click at [918, 67] on input "31" at bounding box center [949, 68] width 62 height 30
click at [918, 67] on input "32" at bounding box center [949, 68] width 62 height 30
click at [918, 67] on input "33" at bounding box center [949, 68] width 62 height 30
click at [918, 67] on input "34" at bounding box center [949, 68] width 62 height 30
click at [918, 67] on input "35" at bounding box center [949, 68] width 62 height 30
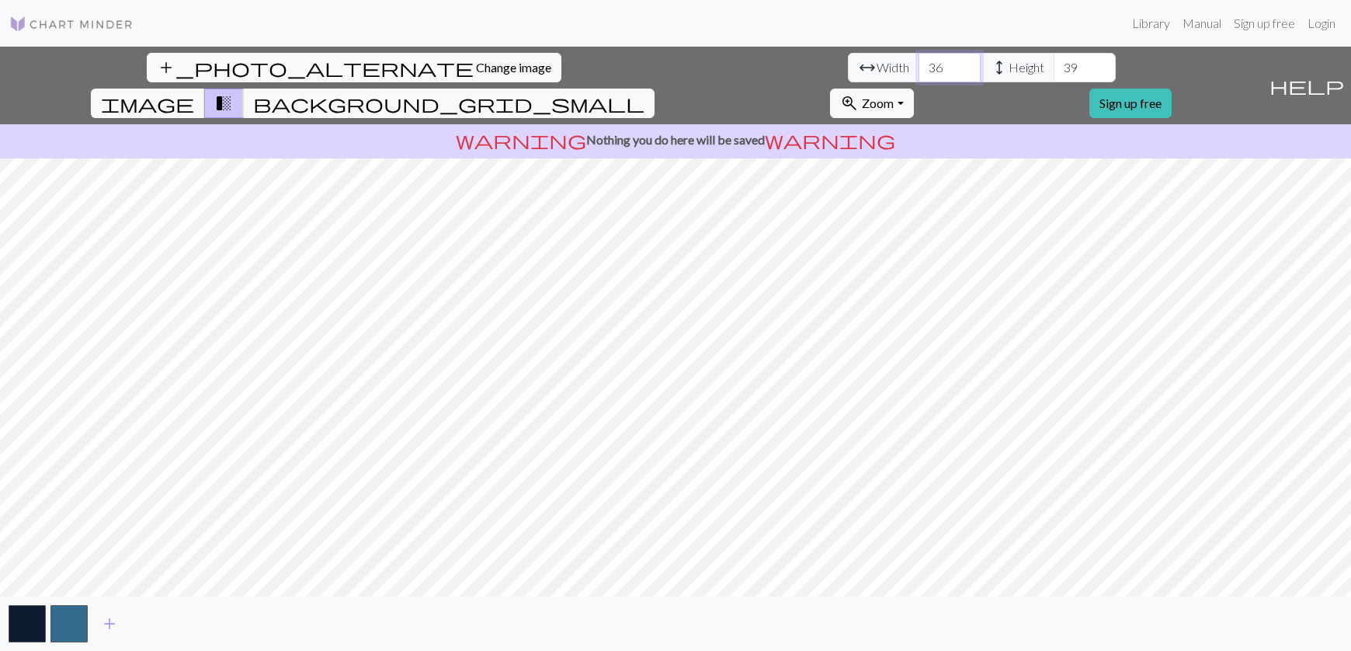
click at [918, 67] on input "36" at bounding box center [949, 68] width 62 height 30
click at [918, 67] on input "37" at bounding box center [949, 68] width 62 height 30
click at [918, 67] on input "38" at bounding box center [949, 68] width 62 height 30
click at [918, 67] on input "39" at bounding box center [949, 68] width 62 height 30
type input "40"
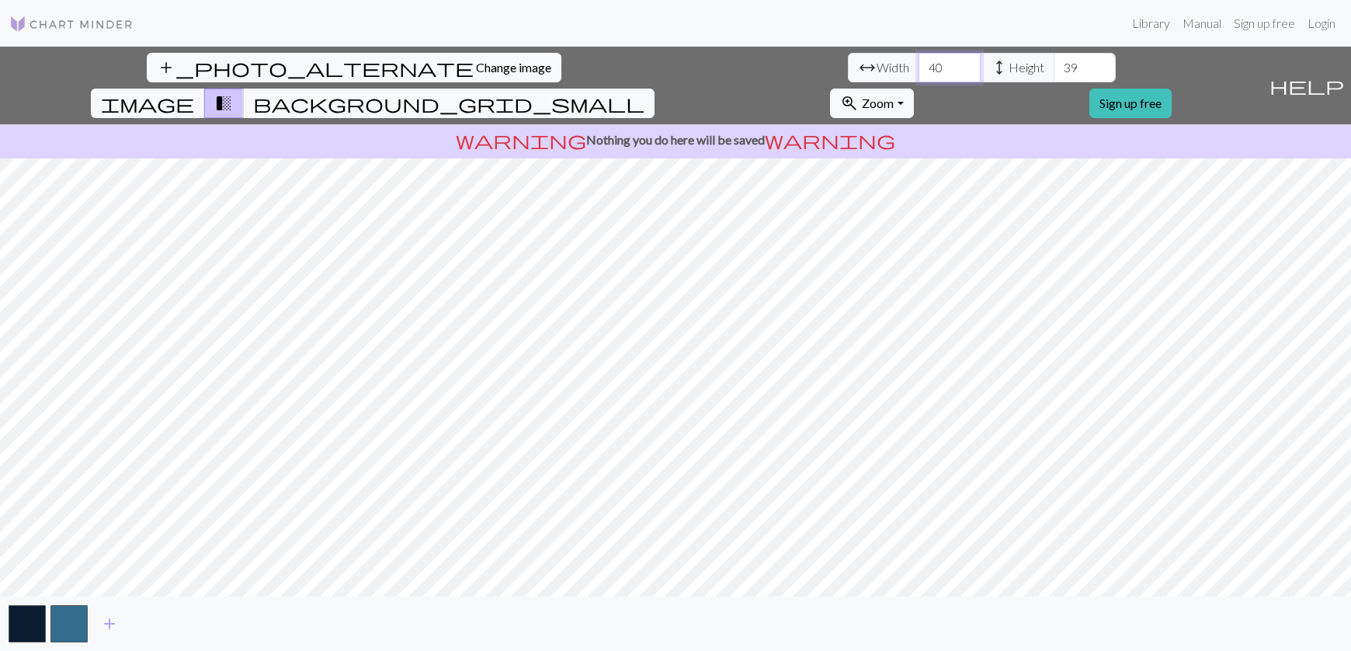
click at [918, 67] on input "40" at bounding box center [949, 68] width 62 height 30
click at [1053, 66] on input "40" at bounding box center [1084, 68] width 62 height 30
click at [1053, 66] on input "41" at bounding box center [1084, 68] width 62 height 30
click at [1053, 75] on input "40" at bounding box center [1084, 68] width 62 height 30
click at [1053, 66] on input "41" at bounding box center [1084, 68] width 62 height 30
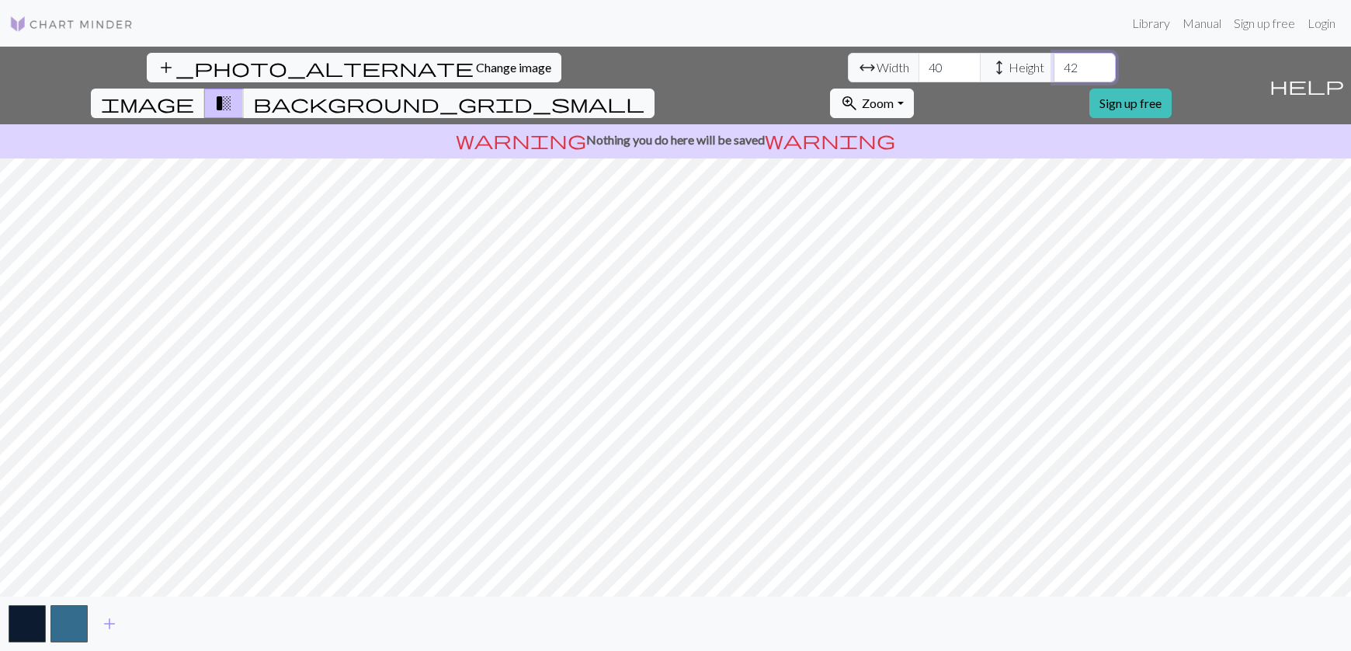
click at [1053, 66] on input "42" at bounding box center [1084, 68] width 62 height 30
click at [1053, 66] on input "43" at bounding box center [1084, 68] width 62 height 30
click at [1053, 66] on input "44" at bounding box center [1084, 68] width 62 height 30
click at [1053, 66] on input "45" at bounding box center [1084, 68] width 62 height 30
click at [1053, 66] on input "46" at bounding box center [1084, 68] width 62 height 30
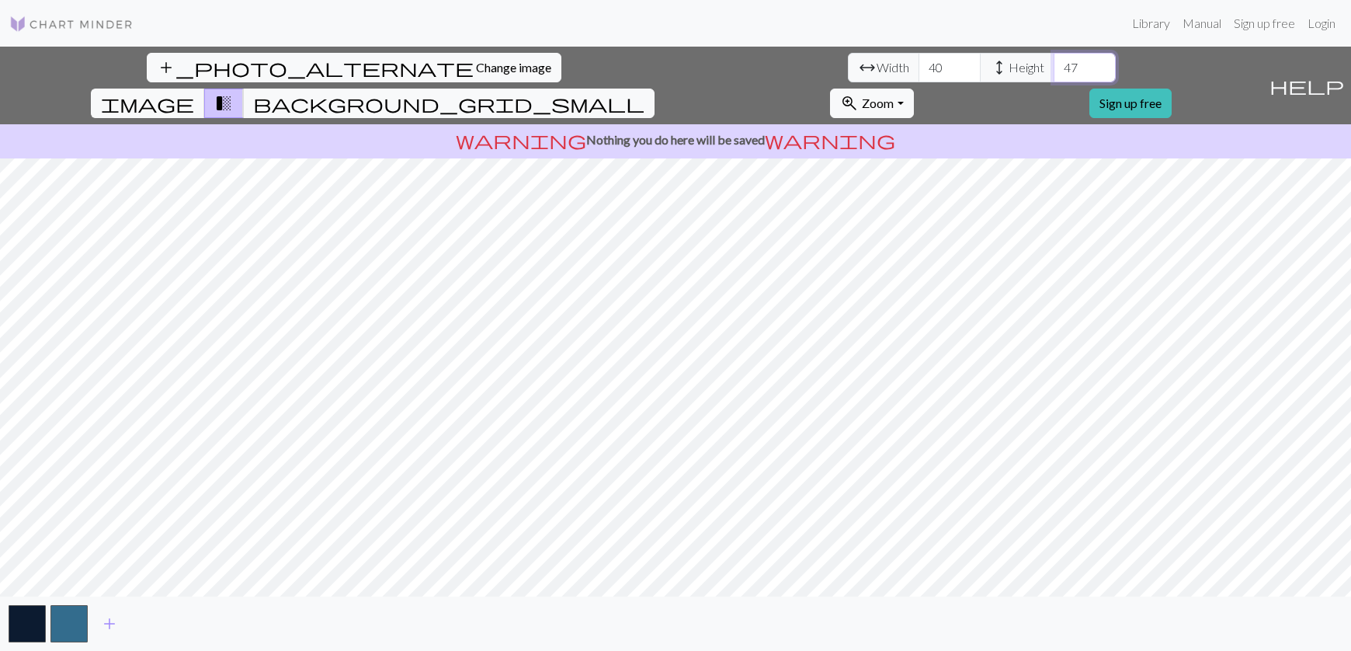
click at [1053, 66] on input "47" at bounding box center [1084, 68] width 62 height 30
type input "48"
click at [1053, 66] on input "48" at bounding box center [1084, 68] width 62 height 30
click at [918, 68] on input "39" at bounding box center [949, 68] width 62 height 30
click at [918, 68] on input "38" at bounding box center [949, 68] width 62 height 30
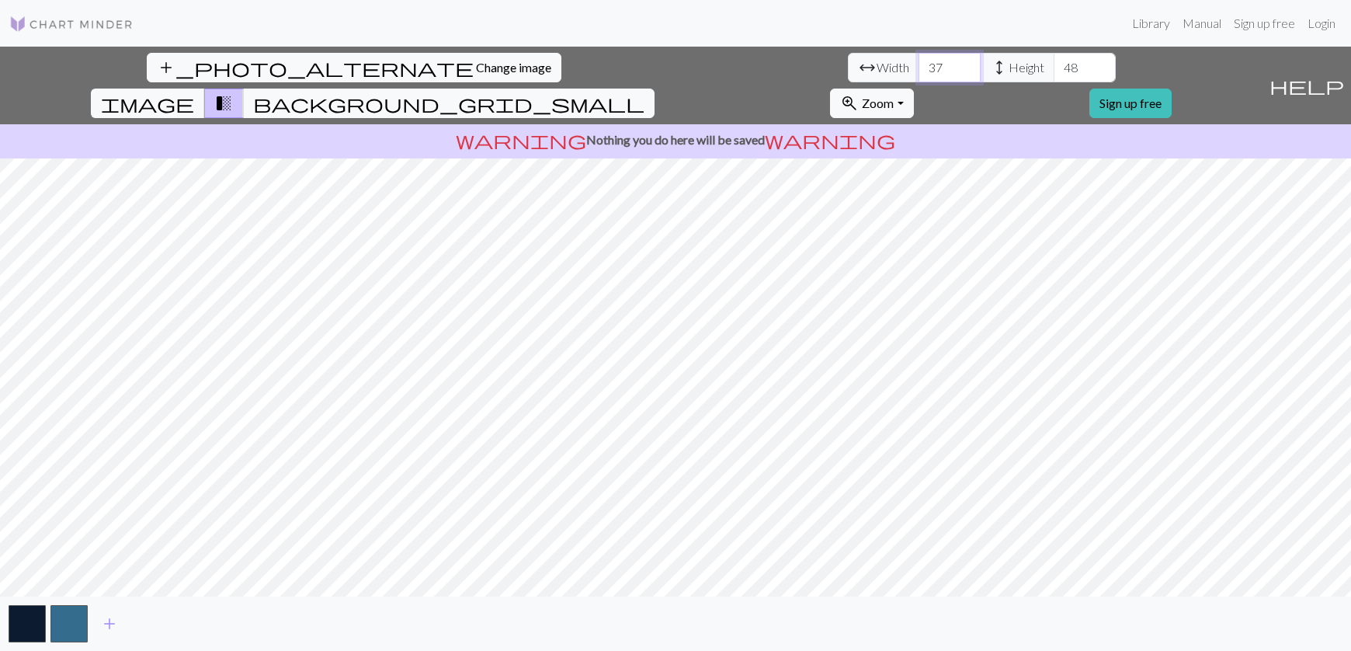
click at [918, 68] on input "37" at bounding box center [949, 68] width 62 height 30
click at [918, 68] on input "36" at bounding box center [949, 68] width 62 height 30
click at [918, 68] on input "35" at bounding box center [949, 68] width 62 height 30
click at [918, 68] on input "34" at bounding box center [949, 68] width 62 height 30
click at [918, 68] on input "33" at bounding box center [949, 68] width 62 height 30
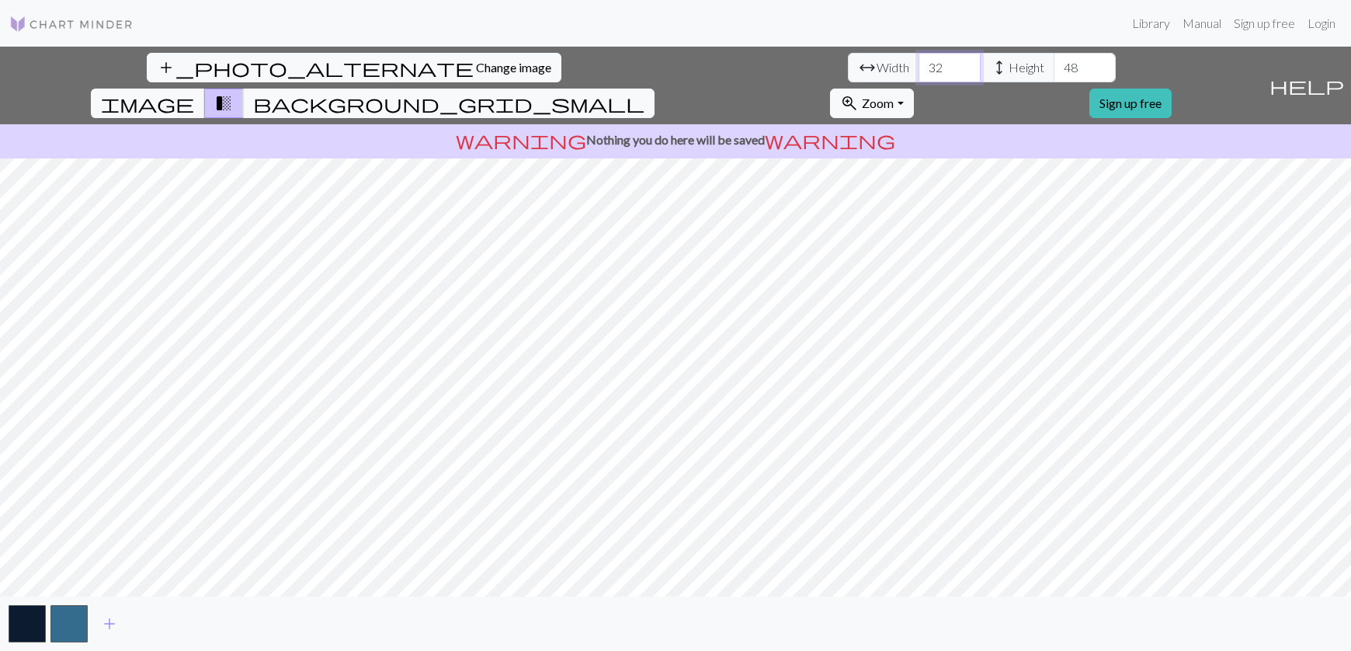
click at [918, 68] on input "32" at bounding box center [949, 68] width 62 height 30
click at [918, 68] on input "31" at bounding box center [949, 68] width 62 height 30
click at [918, 68] on input "30" at bounding box center [949, 68] width 62 height 30
click at [918, 68] on input "29" at bounding box center [949, 68] width 62 height 30
click at [918, 68] on input "28" at bounding box center [949, 68] width 62 height 30
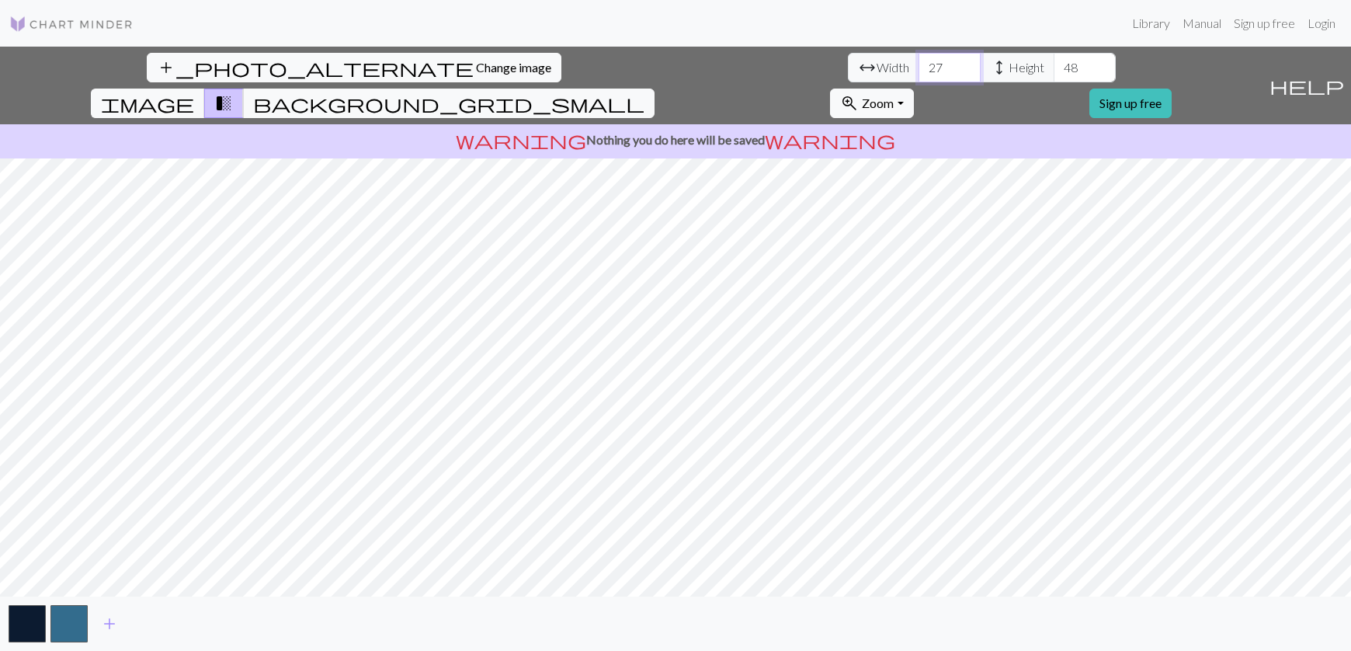
click at [918, 68] on input "27" at bounding box center [949, 68] width 62 height 30
click at [918, 68] on input "26" at bounding box center [949, 68] width 62 height 30
click at [918, 68] on input "25" at bounding box center [949, 68] width 62 height 30
click at [918, 68] on input "24" at bounding box center [949, 68] width 62 height 30
type input "2"
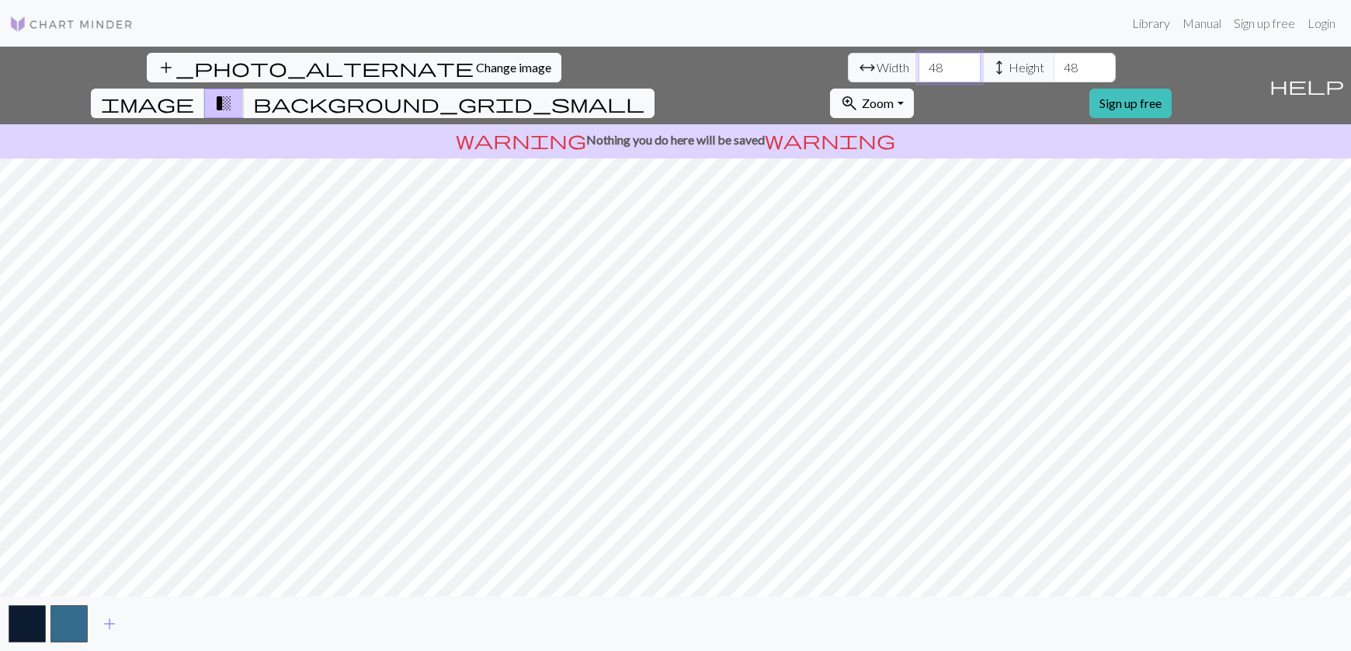
type input "4"
type input "50"
